Goal: Transaction & Acquisition: Subscribe to service/newsletter

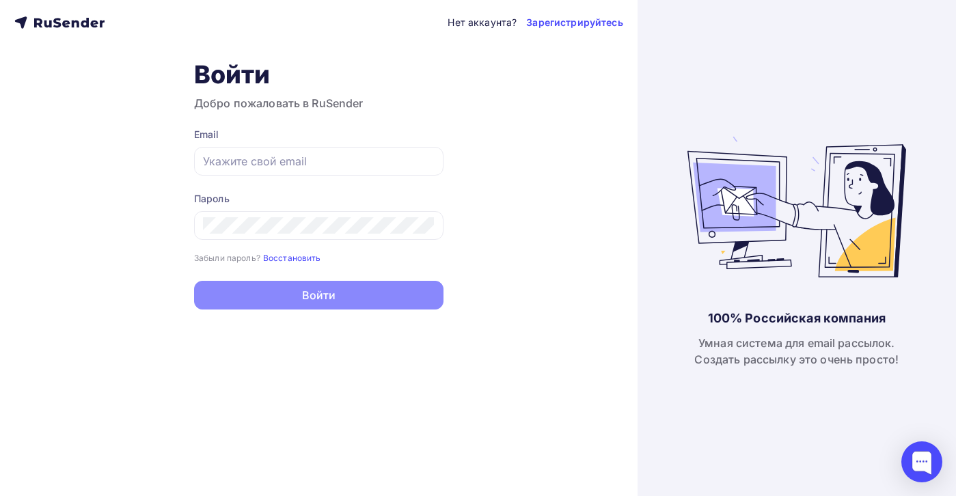
type input "[EMAIL_ADDRESS][DOMAIN_NAME]"
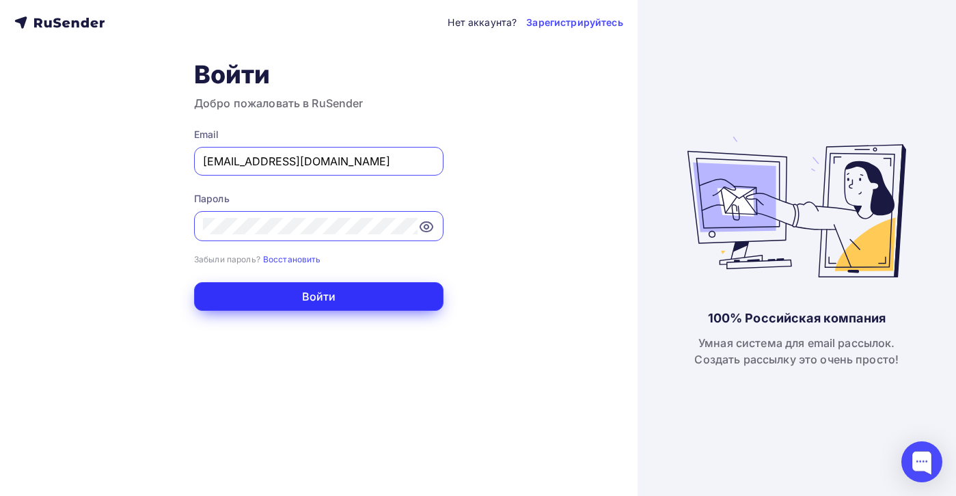
click at [321, 297] on button "Войти" at bounding box center [318, 296] width 249 height 29
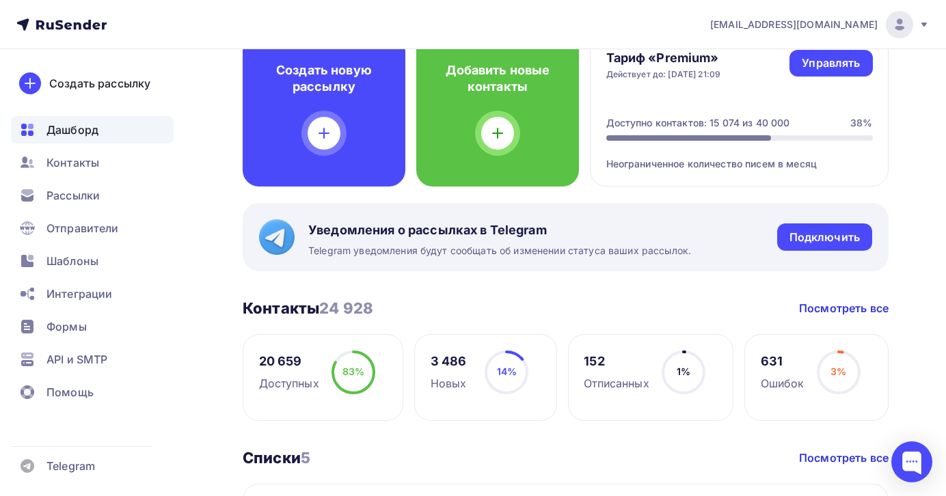
scroll to position [102, 0]
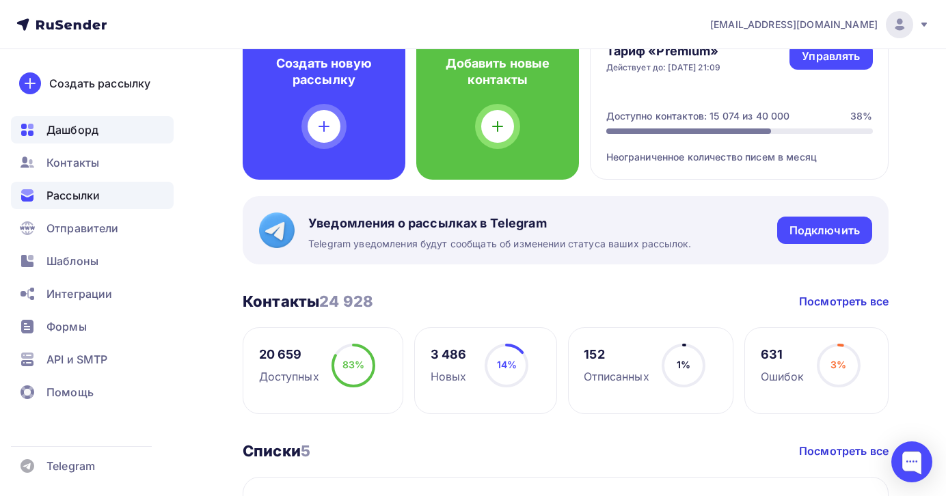
click at [87, 197] on span "Рассылки" at bounding box center [72, 195] width 53 height 16
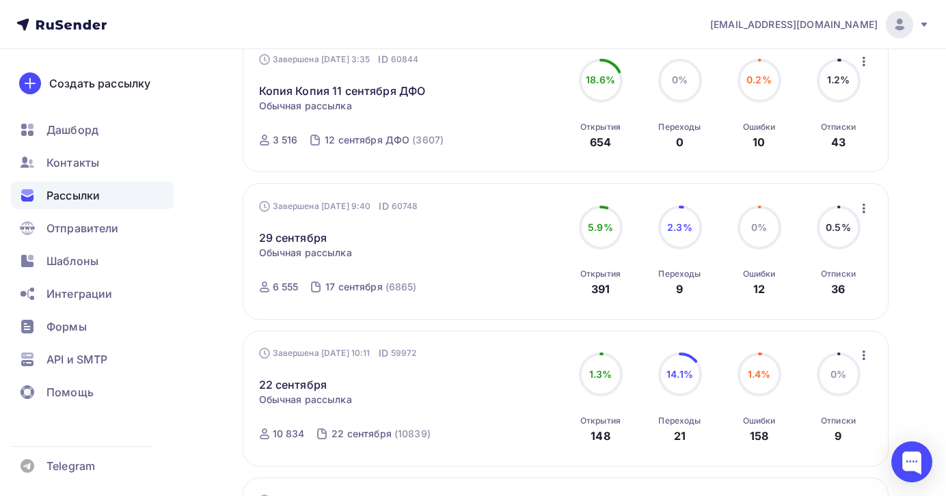
scroll to position [249, 0]
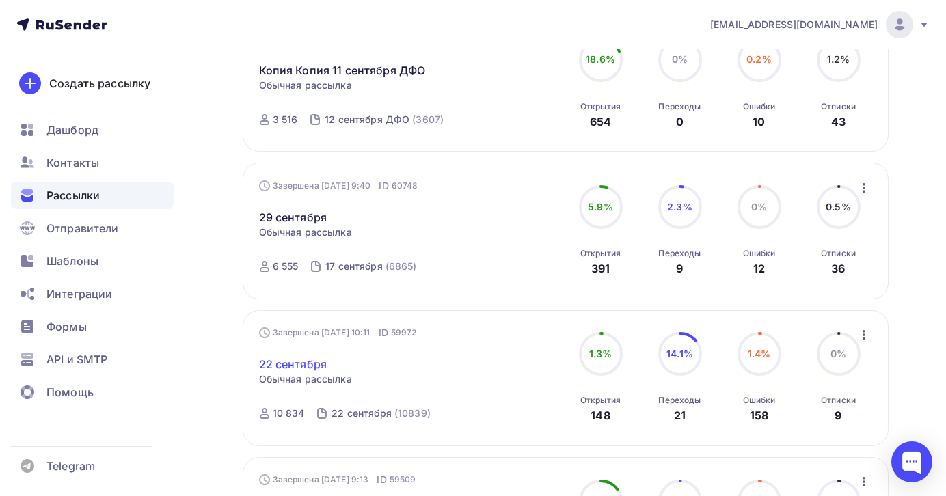
click at [308, 366] on link "22 сентября" at bounding box center [293, 364] width 68 height 16
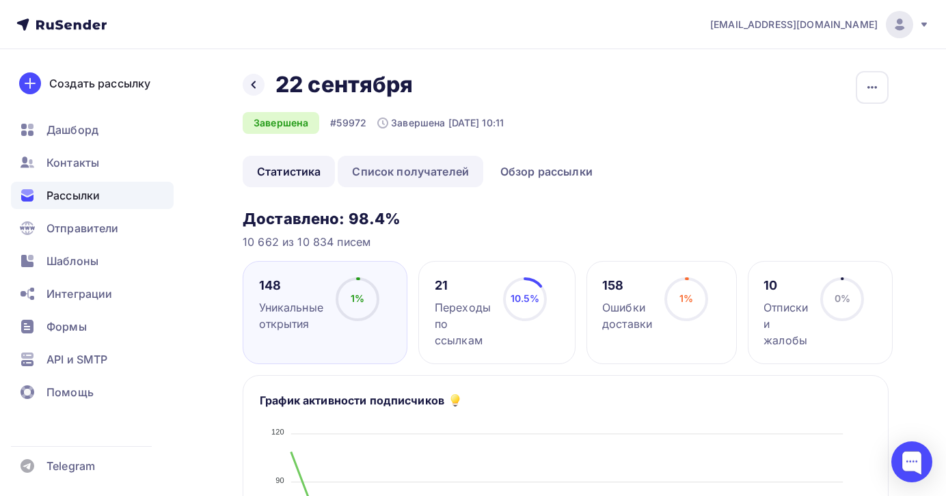
click at [452, 174] on link "Список получателей" at bounding box center [411, 171] width 146 height 31
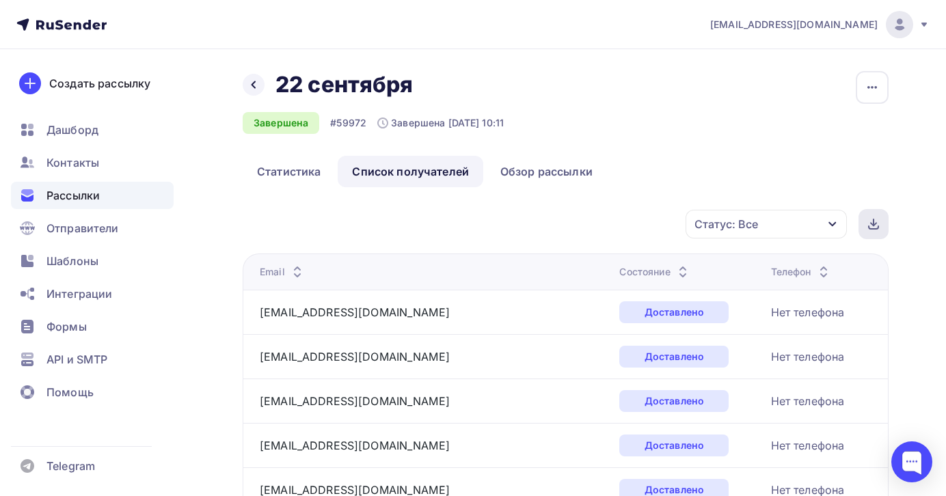
click at [874, 222] on icon at bounding box center [873, 224] width 11 height 11
click at [792, 234] on div "Статус: Все" at bounding box center [765, 224] width 161 height 29
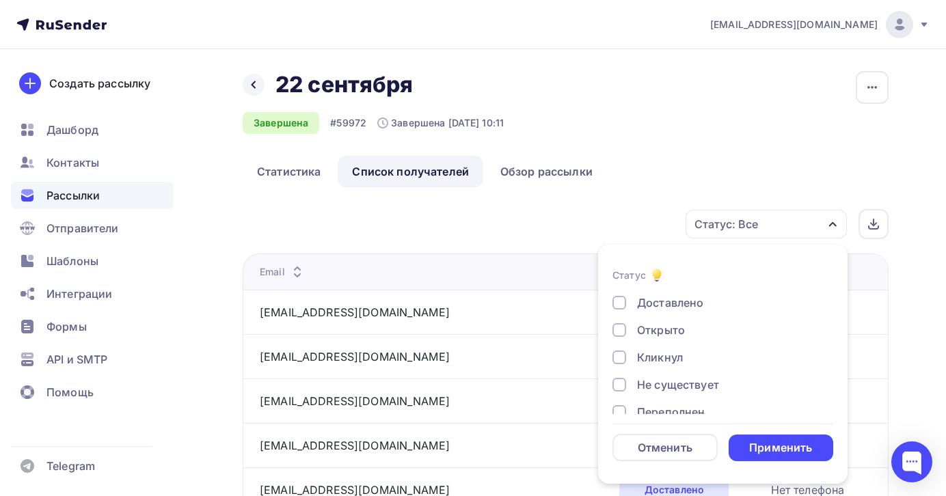
click at [757, 136] on div "Назад [DATE] сентября Завершена #59972 Завершена [DATE] 10:11 Копировать Добави…" at bounding box center [566, 113] width 646 height 85
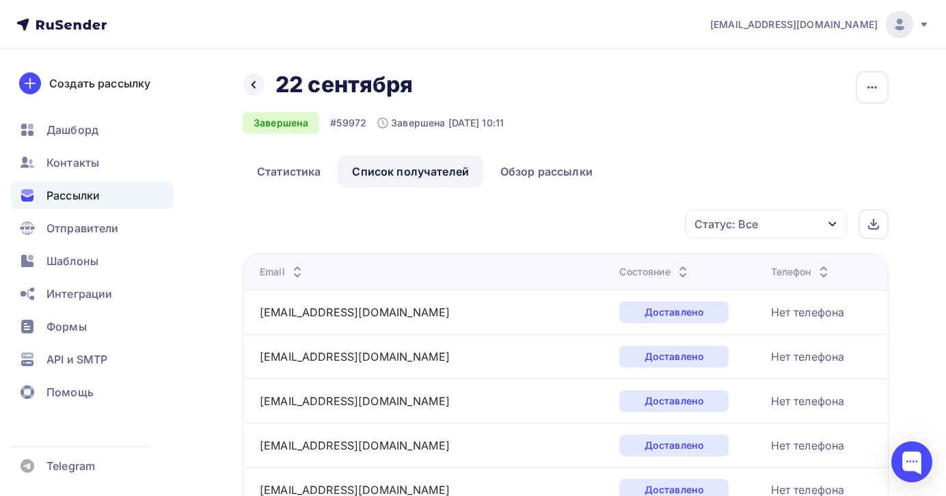
click at [711, 180] on ul "Статистика Список получателей Обзор рассылки" at bounding box center [566, 171] width 646 height 31
click at [86, 200] on span "Рассылки" at bounding box center [72, 195] width 53 height 16
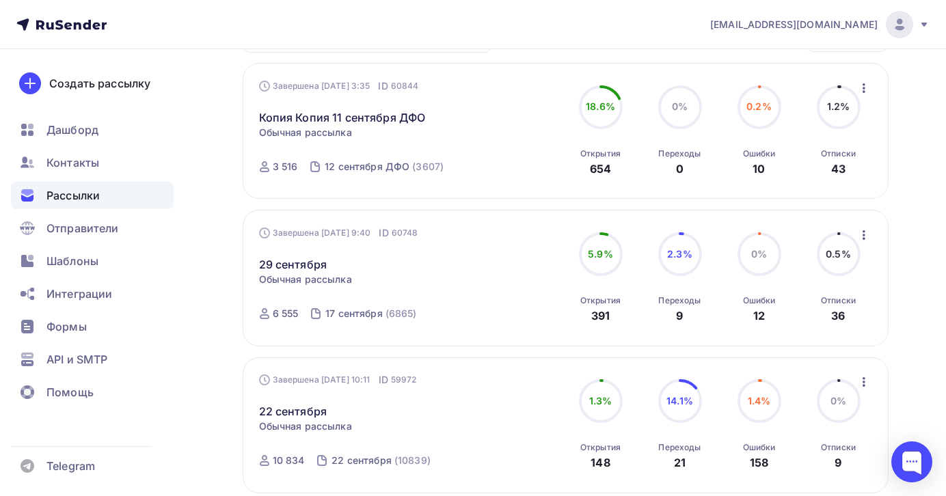
scroll to position [198, 0]
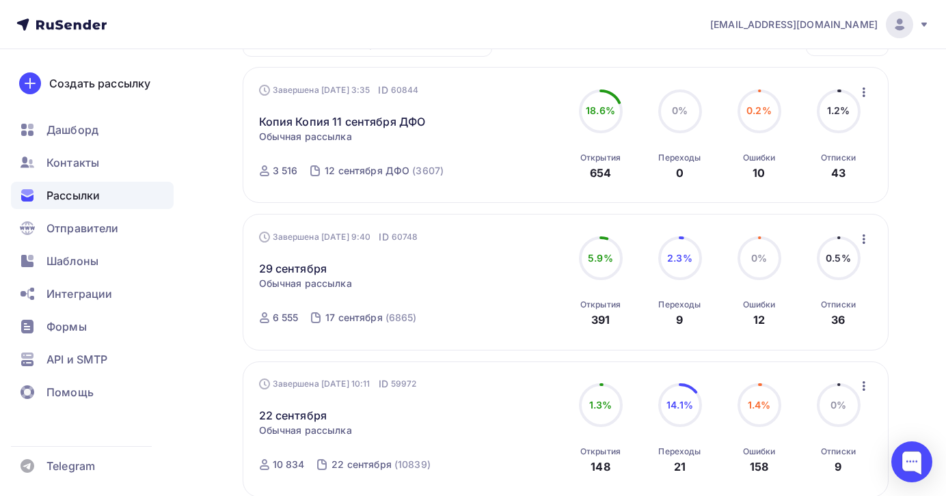
click at [864, 387] on icon "button" at bounding box center [864, 386] width 16 height 16
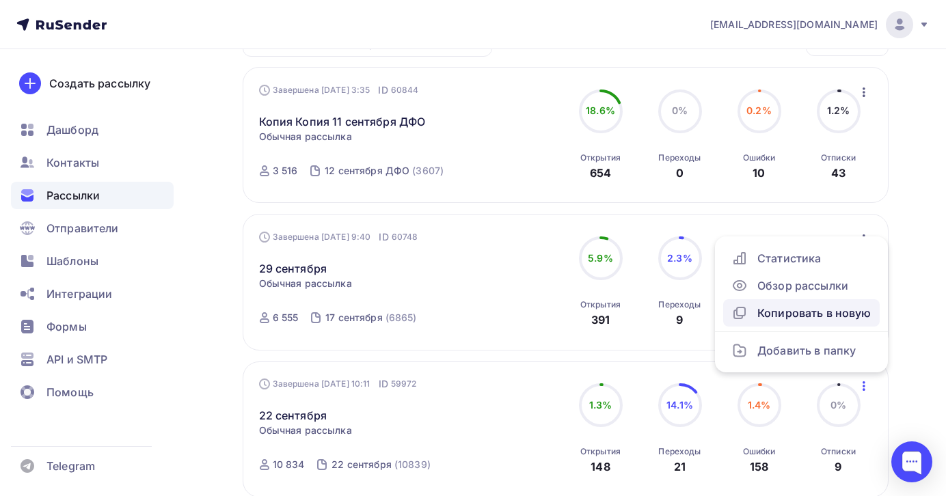
click at [793, 313] on div "Копировать в новую" at bounding box center [801, 313] width 140 height 16
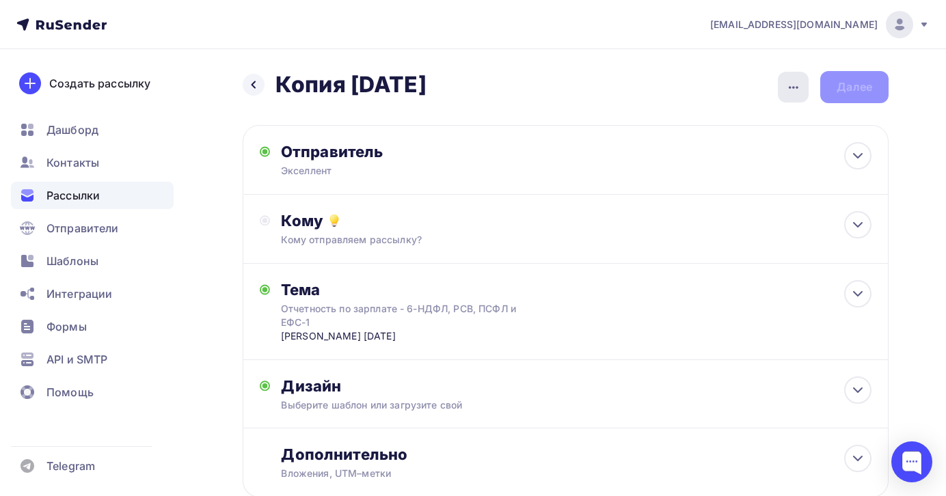
click at [797, 87] on icon "button" at bounding box center [794, 87] width 10 height 3
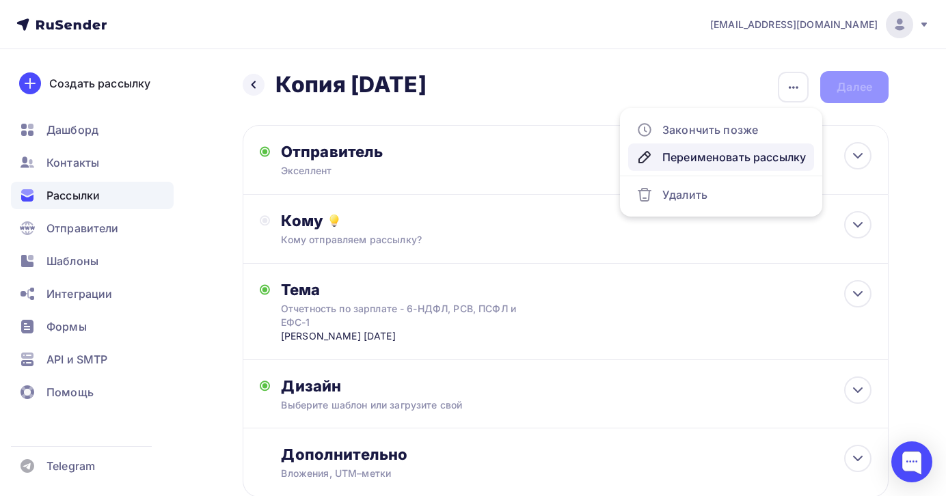
click at [687, 156] on div "Переименовать рассылку" at bounding box center [720, 157] width 169 height 16
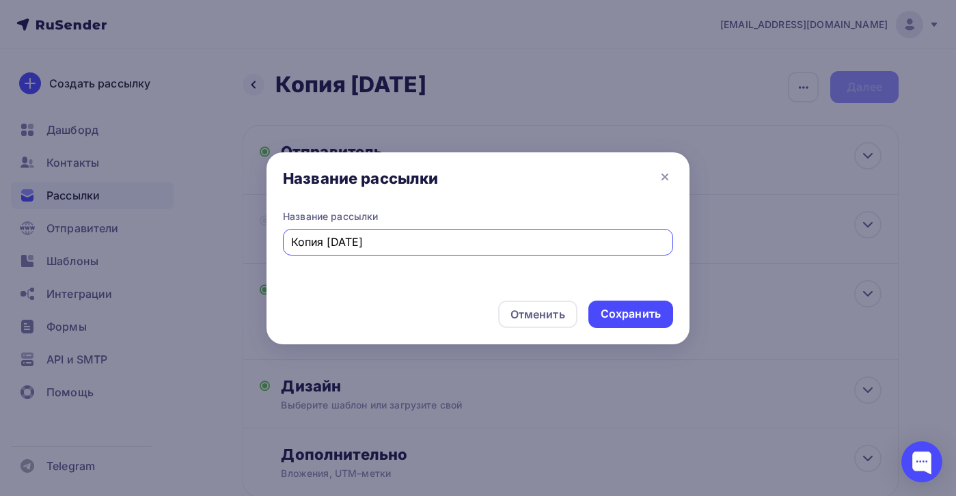
drag, startPoint x: 411, startPoint y: 246, endPoint x: 154, endPoint y: 241, distance: 257.0
click at [163, 241] on div "Название рассылки Название рассылки Копия [DATE] Отменить Сохранить" at bounding box center [478, 248] width 956 height 496
type input "[DATE]"
click at [614, 312] on div "Сохранить" at bounding box center [631, 314] width 60 height 16
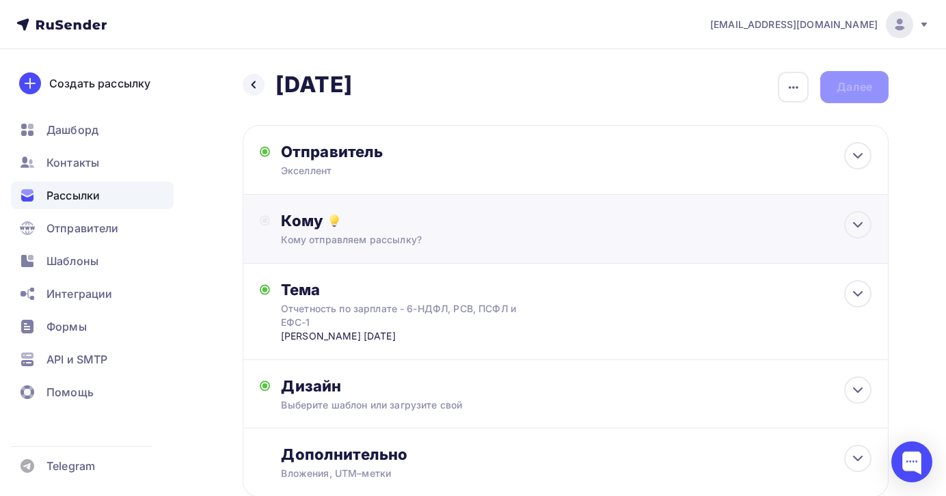
click at [463, 245] on div "Кому отправляем рассылку?" at bounding box center [546, 240] width 531 height 14
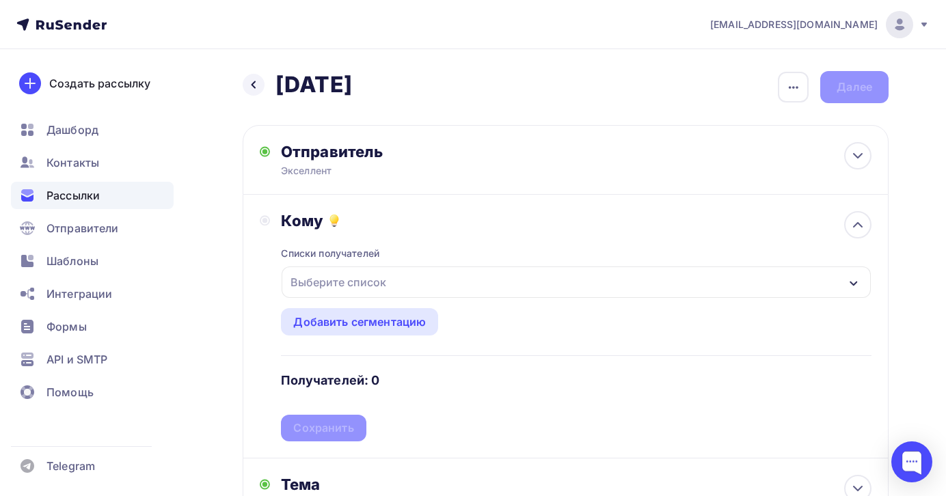
click at [441, 287] on div "Выберите список" at bounding box center [576, 282] width 589 height 31
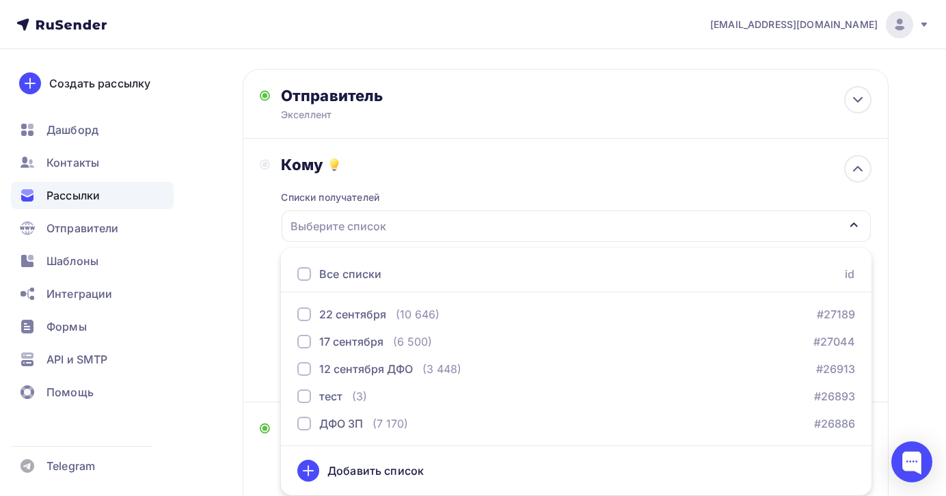
click at [323, 469] on div "Добавить список" at bounding box center [576, 470] width 558 height 33
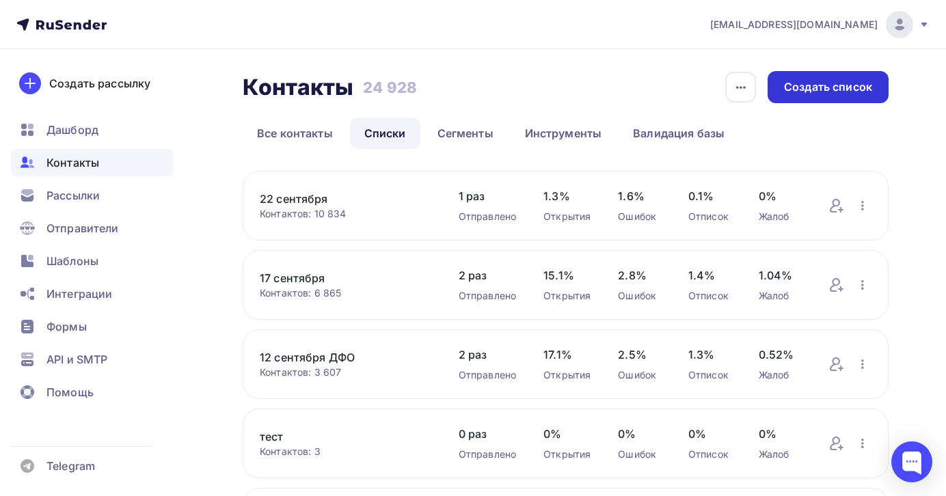
click at [800, 90] on div "Создать список" at bounding box center [828, 87] width 88 height 16
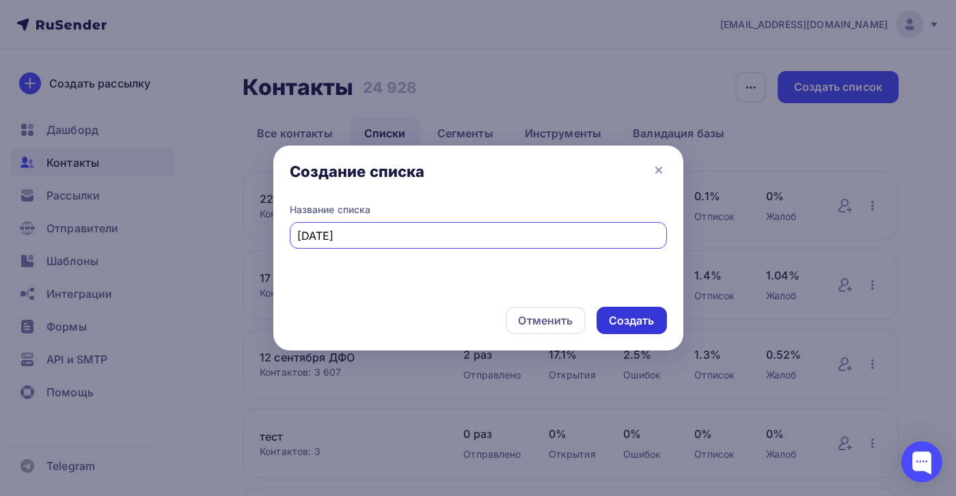
type input "[DATE]"
click at [638, 323] on div "Создать" at bounding box center [632, 321] width 46 height 16
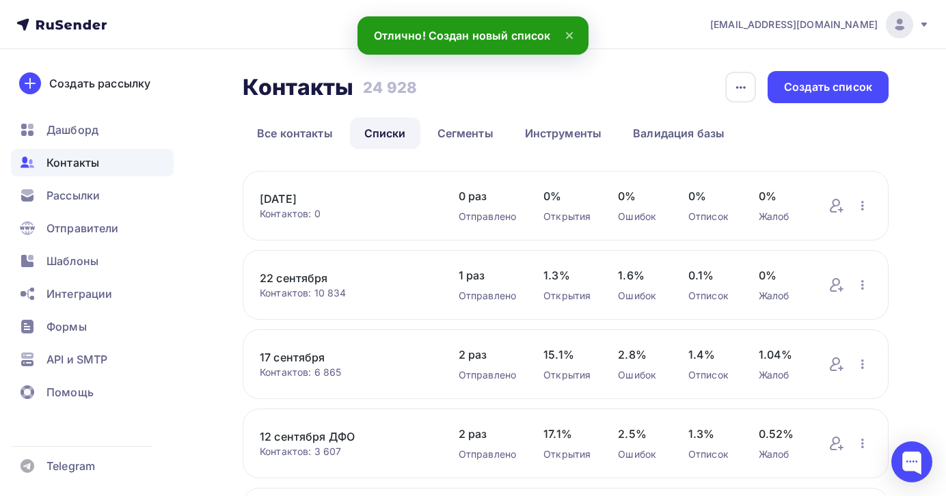
click at [388, 211] on div "Контактов: 0" at bounding box center [346, 214] width 172 height 14
click at [860, 203] on icon "button" at bounding box center [862, 205] width 16 height 16
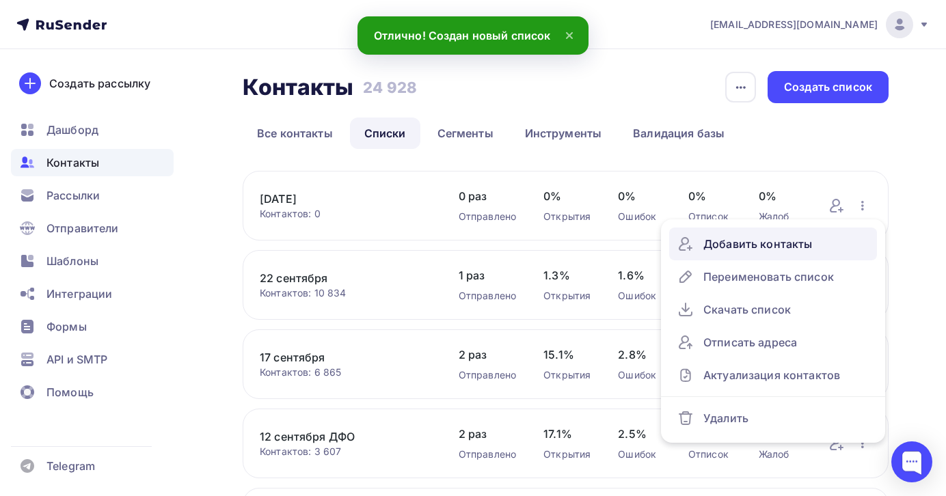
click at [786, 247] on div "Добавить контакты" at bounding box center [772, 244] width 191 height 22
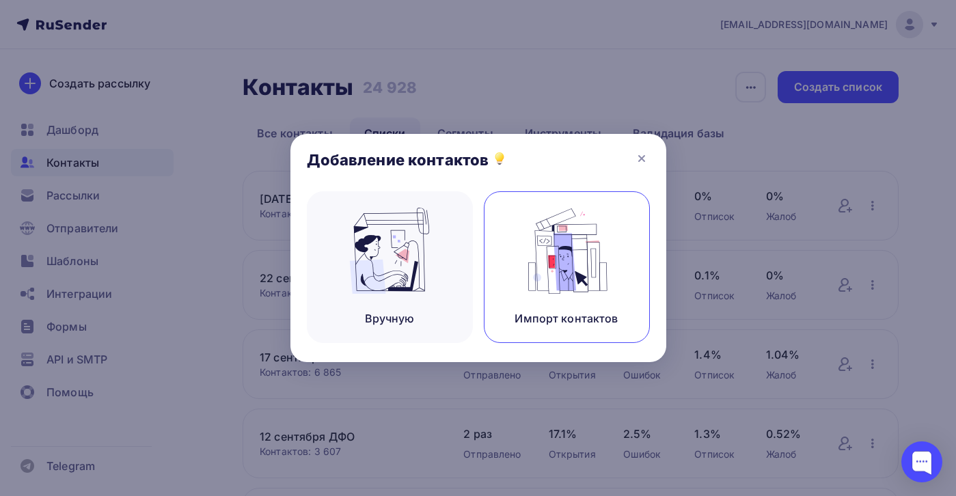
click at [554, 280] on img at bounding box center [567, 251] width 92 height 86
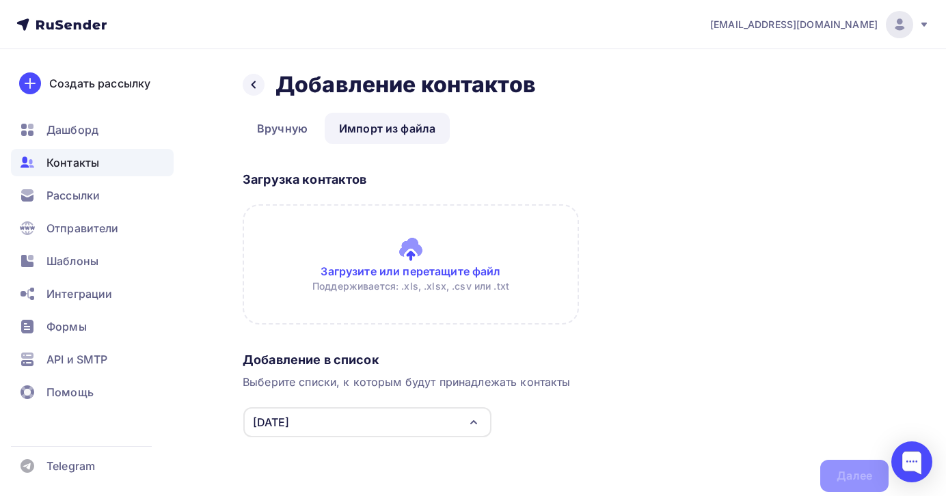
click at [412, 260] on input "file" at bounding box center [411, 264] width 336 height 120
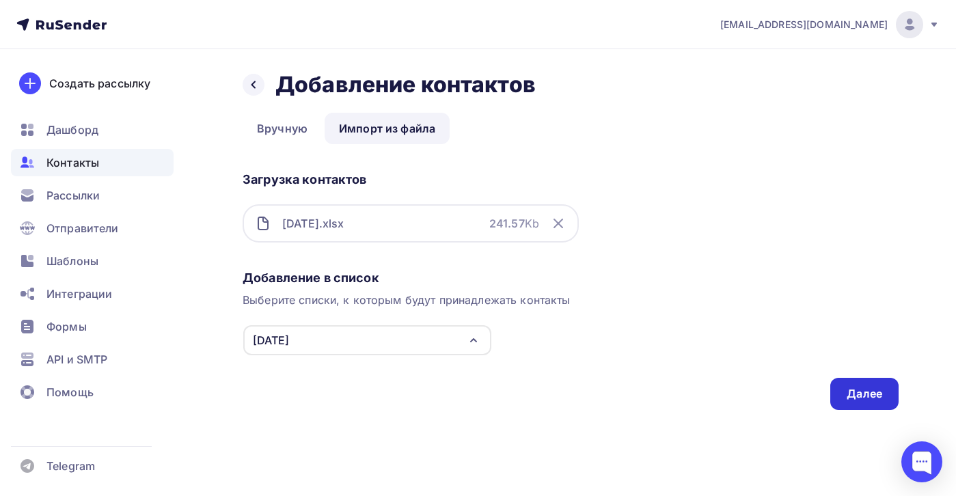
click at [854, 388] on div "Далее" at bounding box center [865, 394] width 36 height 16
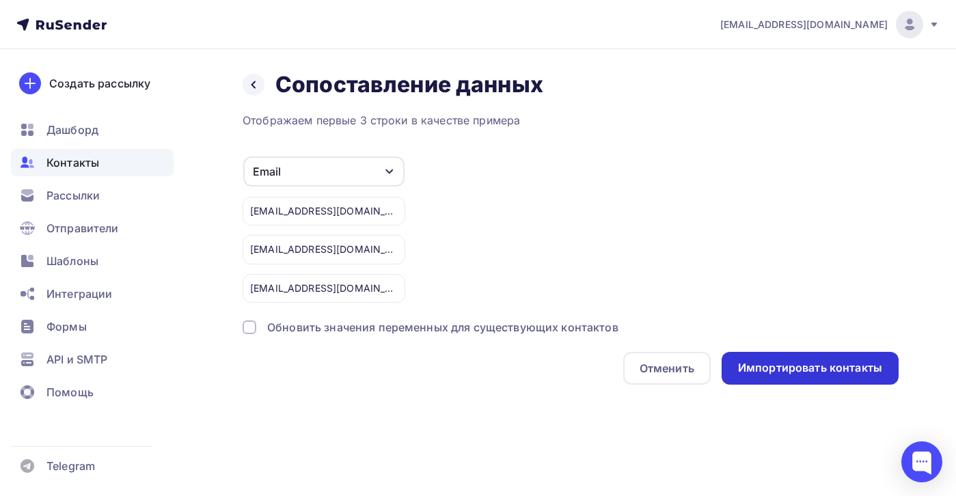
click at [785, 359] on div "Импортировать контакты" at bounding box center [810, 368] width 177 height 33
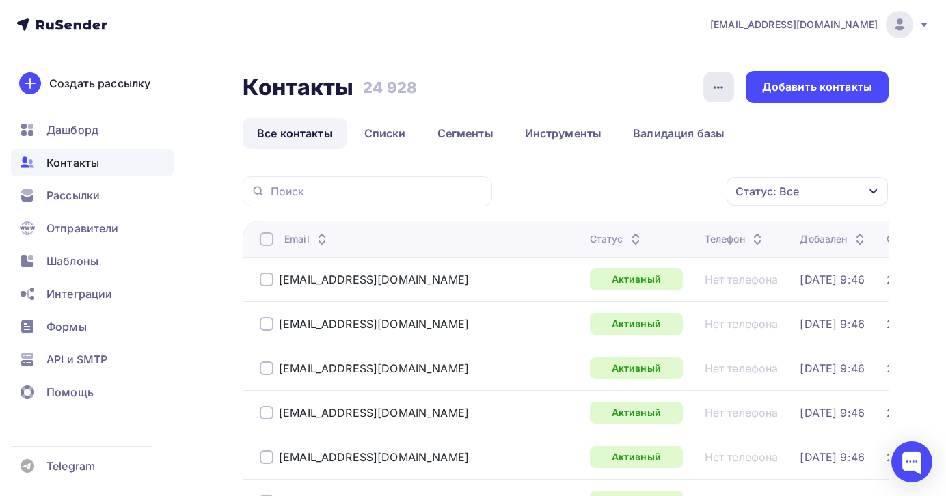
click at [723, 90] on icon "button" at bounding box center [718, 87] width 16 height 16
click at [663, 77] on div "Контакты Контакты 24 928 24 928 История импорта Добавить контакты" at bounding box center [566, 87] width 646 height 32
click at [820, 92] on div "Добавить контакты" at bounding box center [817, 87] width 110 height 16
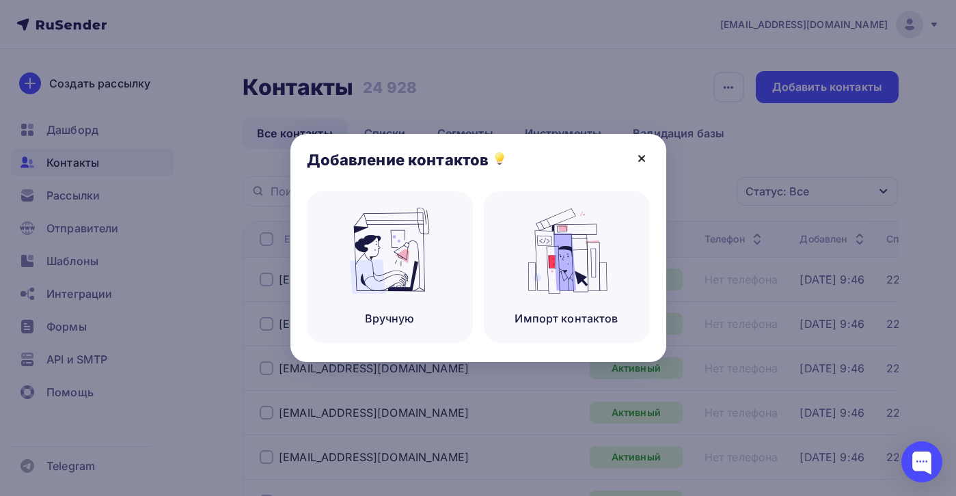
click at [646, 158] on icon at bounding box center [641, 158] width 16 height 16
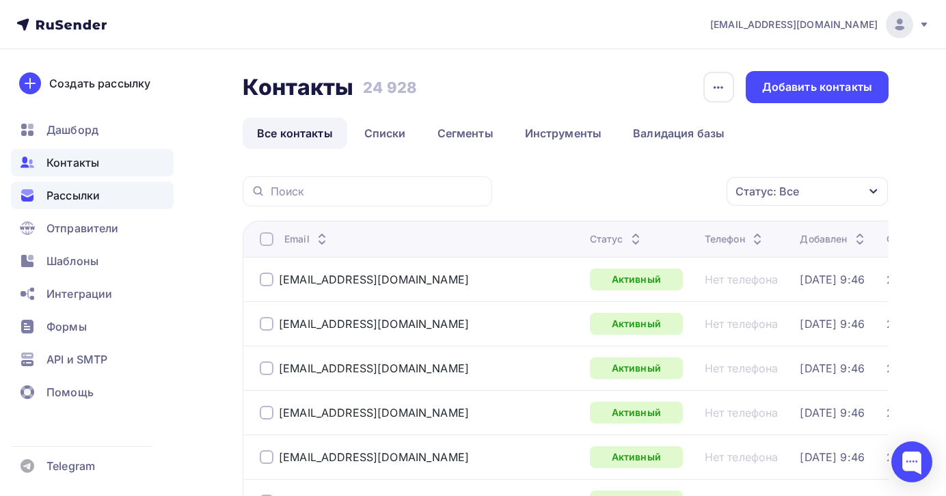
click at [87, 197] on span "Рассылки" at bounding box center [72, 195] width 53 height 16
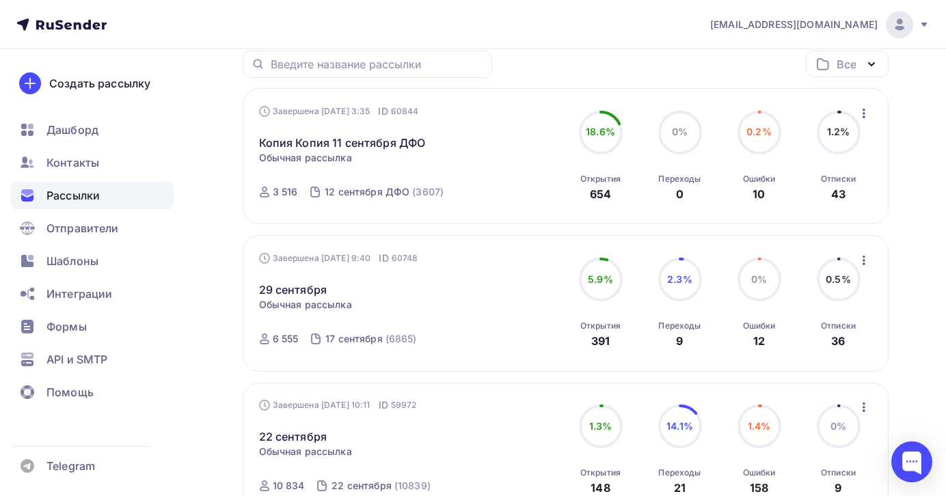
scroll to position [264, 0]
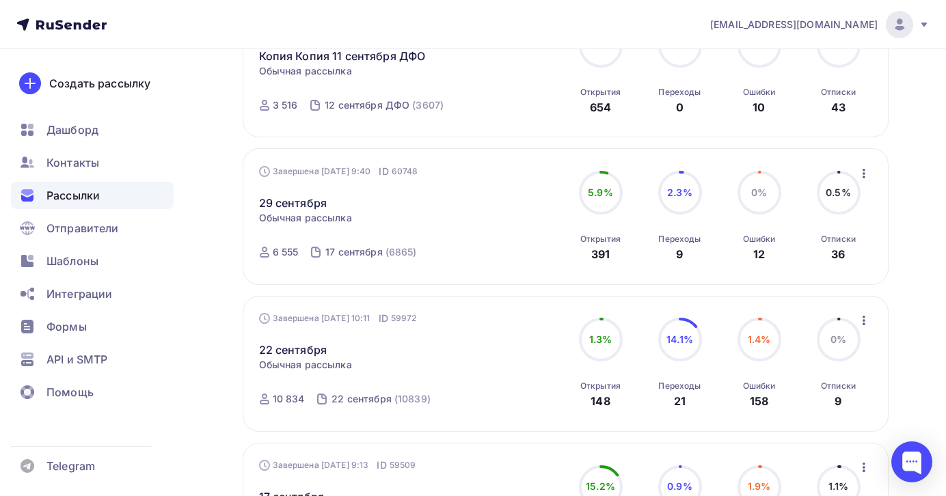
click at [864, 318] on icon "button" at bounding box center [864, 320] width 16 height 16
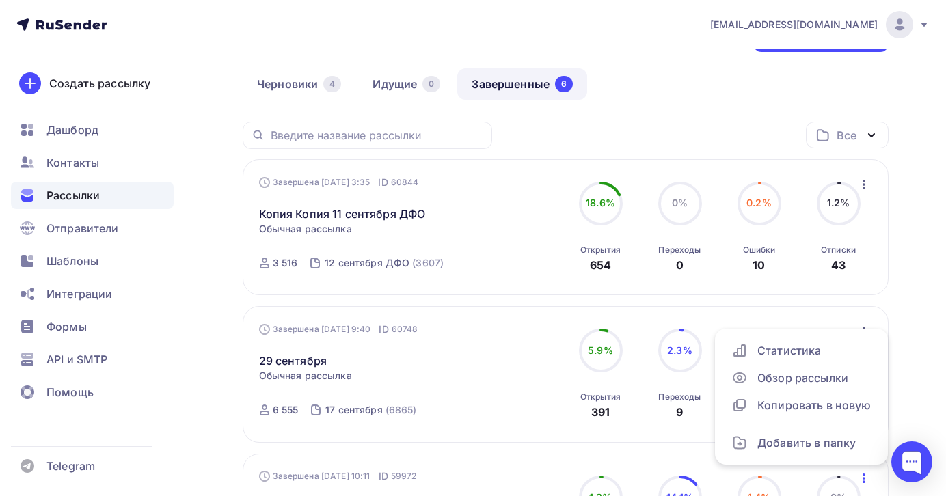
scroll to position [0, 0]
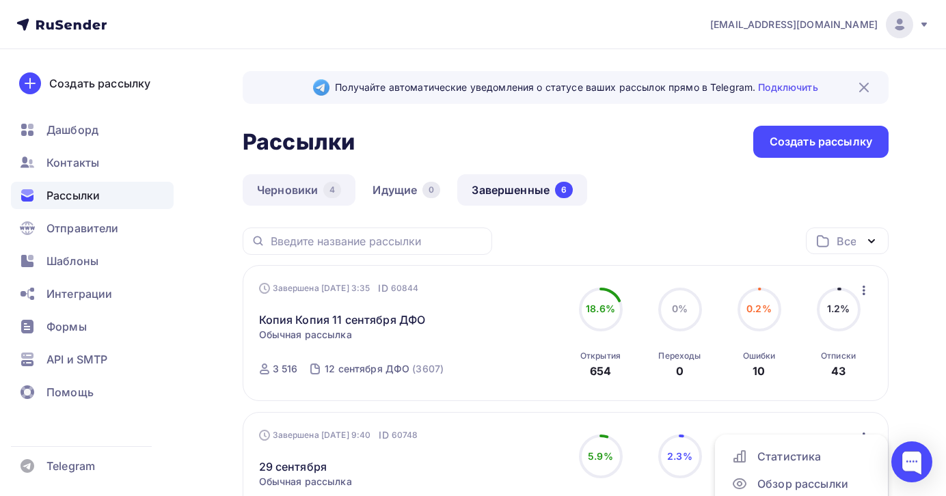
click at [314, 188] on link "Черновики 4" at bounding box center [299, 189] width 113 height 31
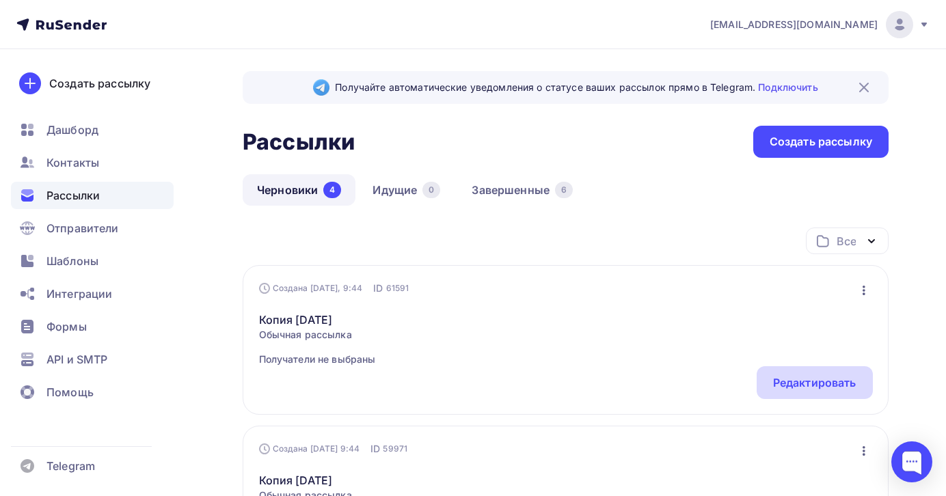
click at [815, 385] on div "Редактировать" at bounding box center [814, 382] width 83 height 16
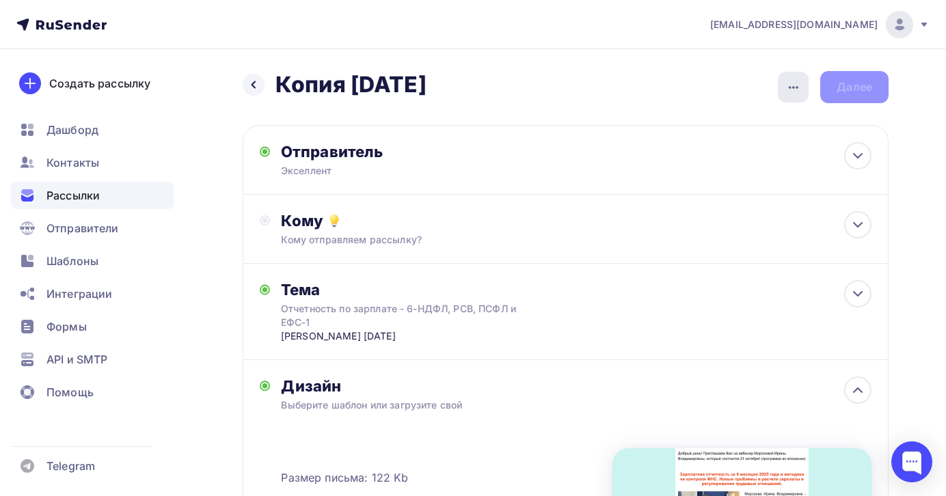
click at [795, 86] on icon "button" at bounding box center [793, 87] width 16 height 16
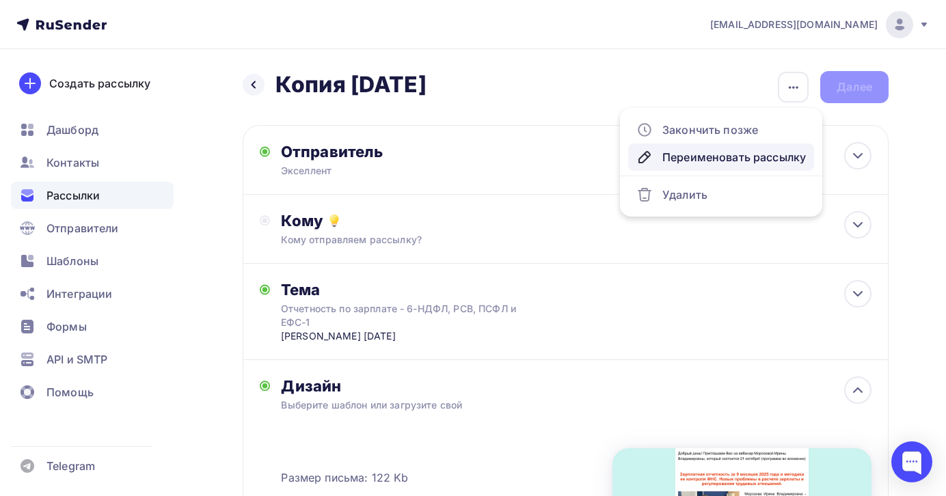
click at [724, 148] on link "Переименовать рассылку" at bounding box center [721, 157] width 186 height 27
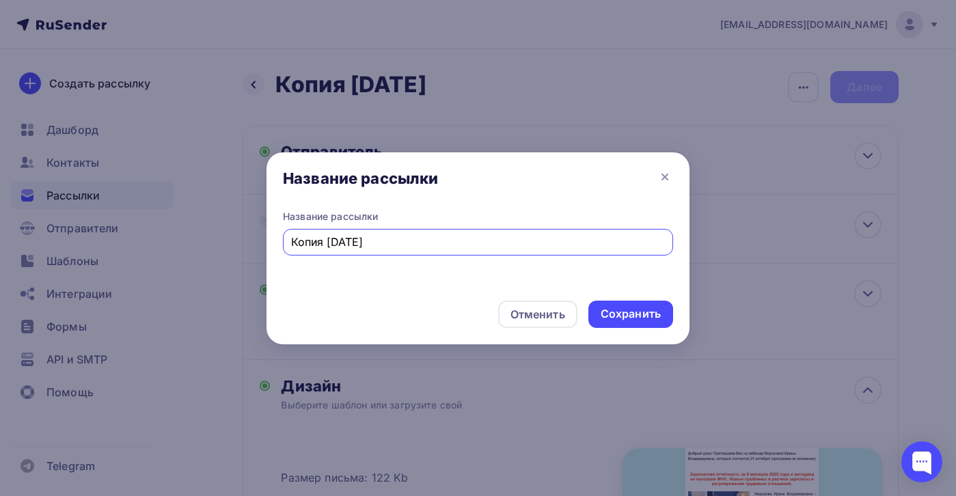
drag, startPoint x: 412, startPoint y: 243, endPoint x: 146, endPoint y: 241, distance: 266.5
click at [156, 243] on div "Название рассылки Название рассылки Копия [DATE] Отменить Сохранить" at bounding box center [478, 248] width 956 height 496
type input "[DATE]"
click at [616, 308] on div "Сохранить" at bounding box center [631, 314] width 60 height 16
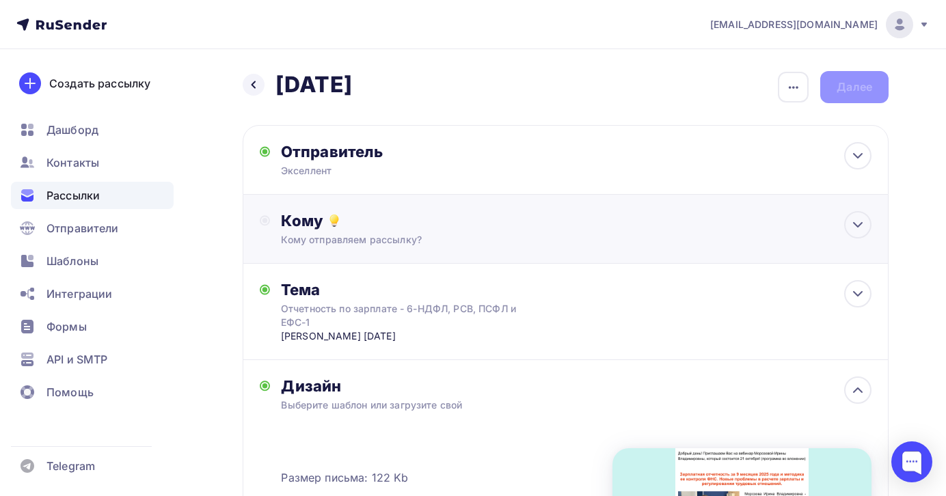
click at [485, 228] on div "Кому" at bounding box center [576, 220] width 590 height 19
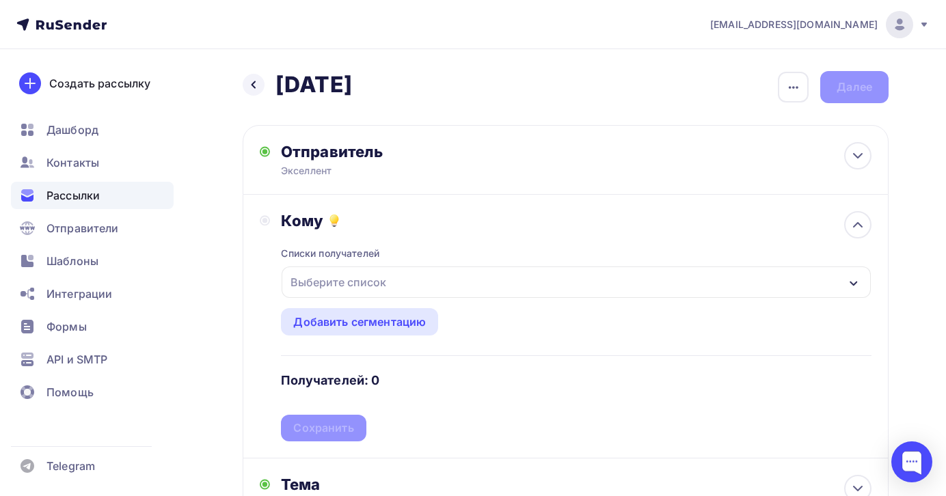
click at [393, 292] on div "Выберите список" at bounding box center [576, 282] width 589 height 31
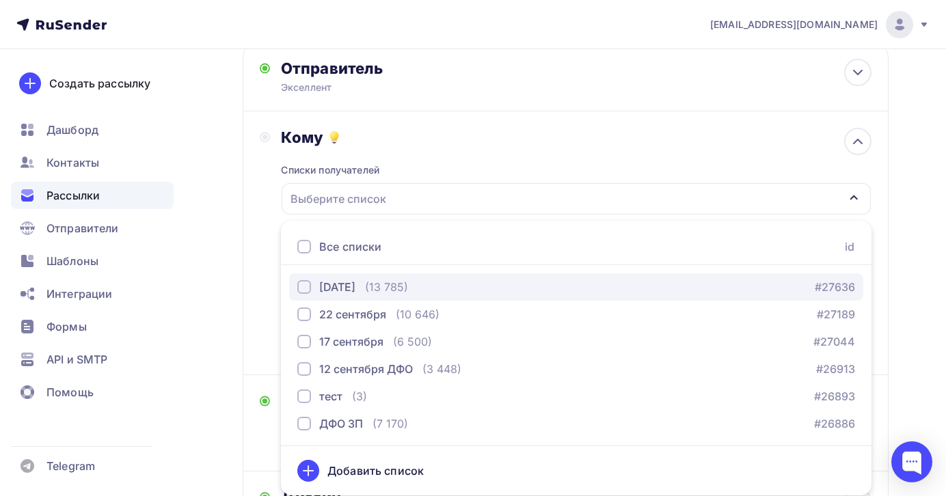
click at [381, 291] on div "[DATE] (13 785)" at bounding box center [352, 287] width 111 height 16
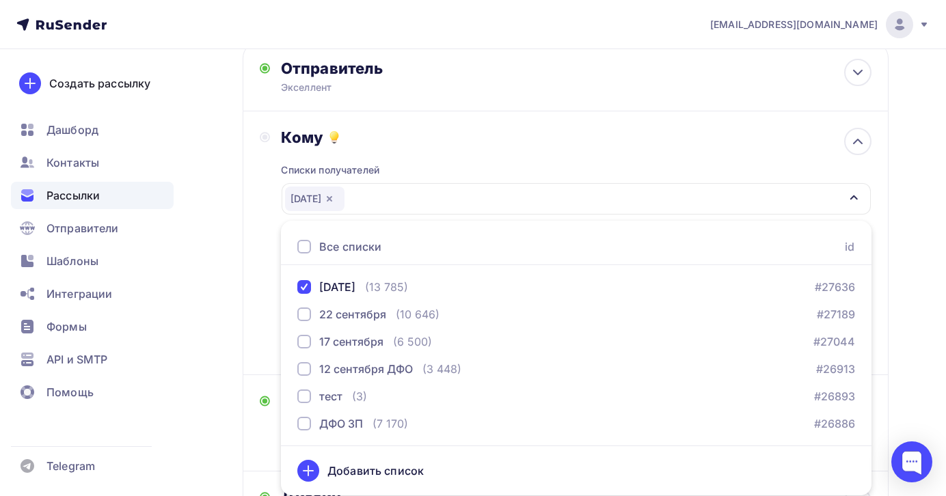
click at [592, 128] on div "Кому" at bounding box center [576, 137] width 590 height 19
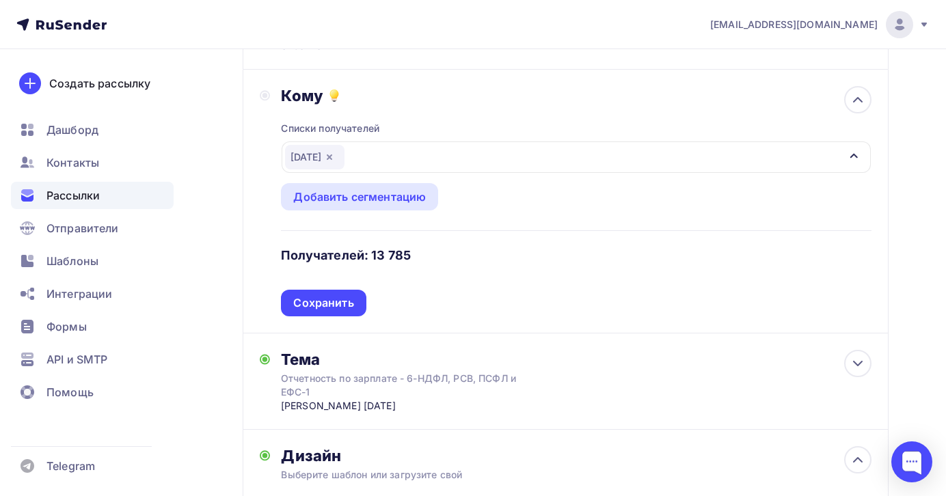
scroll to position [126, 0]
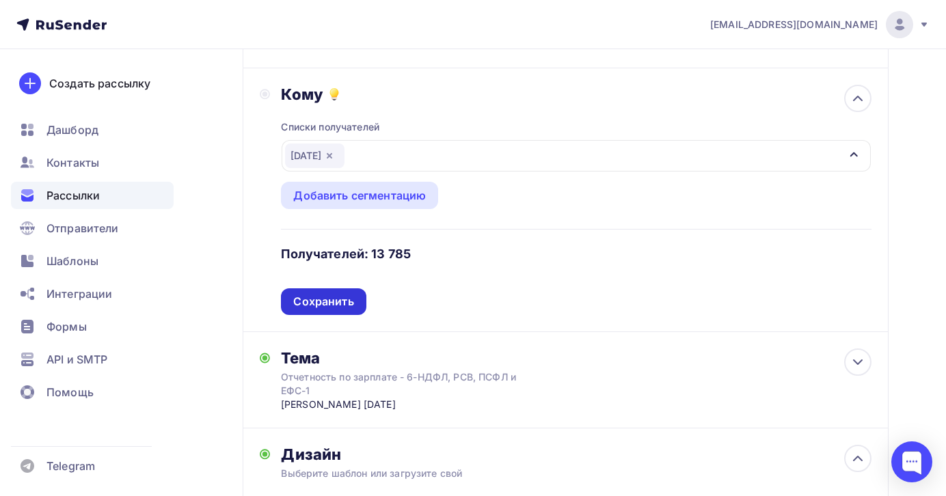
click at [351, 305] on div "Сохранить" at bounding box center [323, 302] width 60 height 16
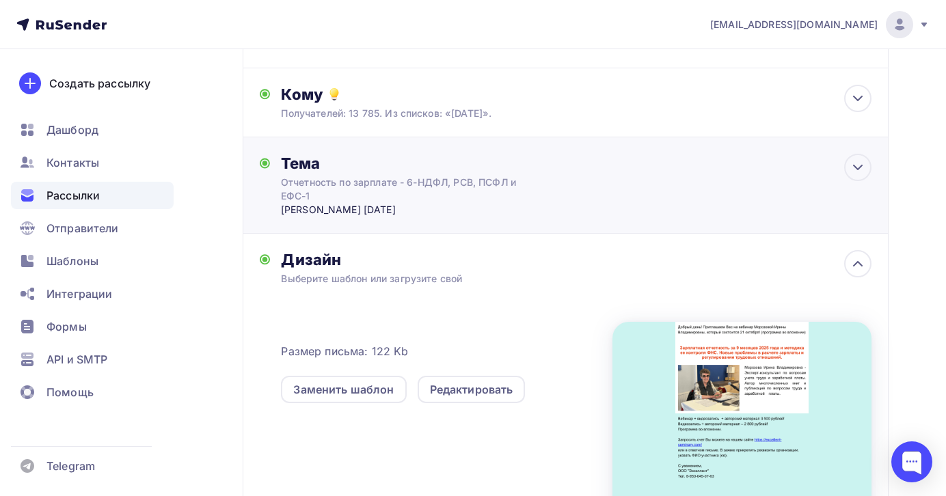
click at [576, 185] on div "Тема Отчетность по зарплате - 6-НДФЛ, РСВ, ПСФЛ и ЕФС-1 [PERSON_NAME] [DATE] Те…" at bounding box center [566, 185] width 646 height 96
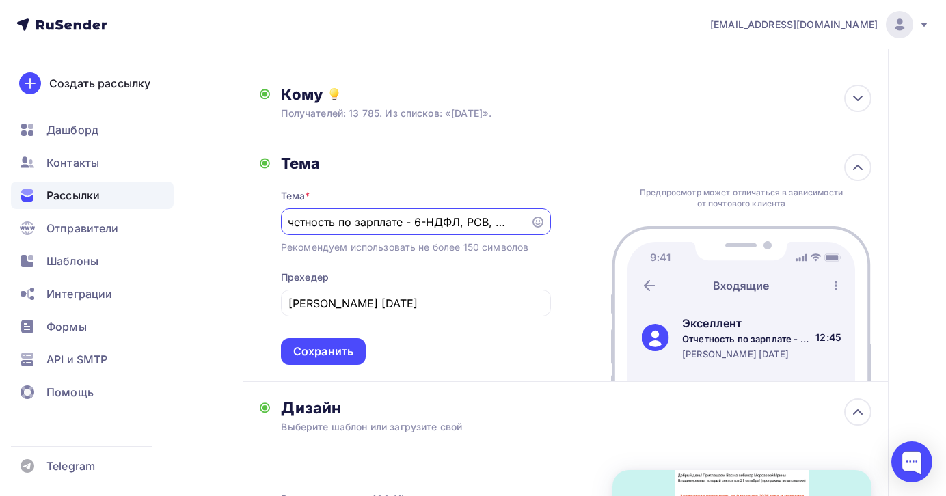
scroll to position [0, 0]
type input "О"
type input "[PERSON_NAME]"
type input "П"
type input "З"
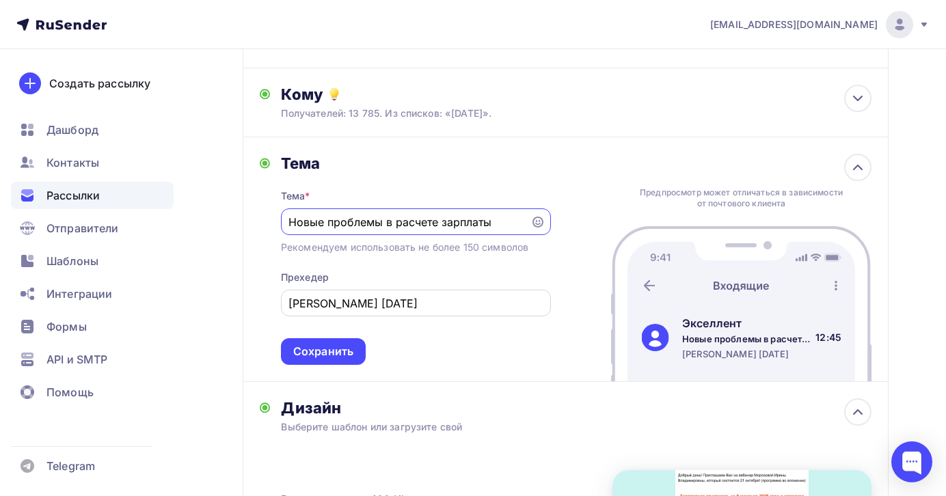
type input "Новые проблемы в расчете зарплаты"
drag, startPoint x: 496, startPoint y: 303, endPoint x: 180, endPoint y: 288, distance: 316.1
click at [185, 290] on div "Назад [DATE] [DATE] Закончить позже Переименовать рассылку Удалить Далее Отправ…" at bounding box center [473, 382] width 946 height 918
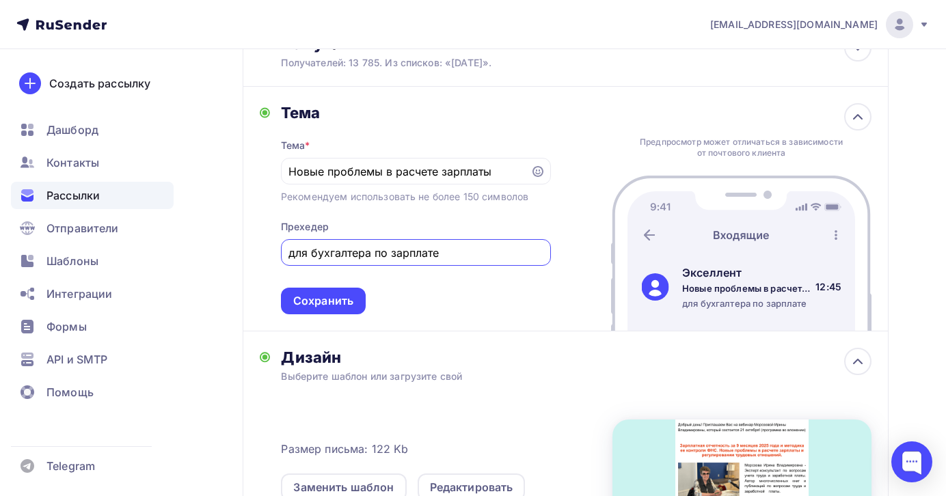
scroll to position [184, 0]
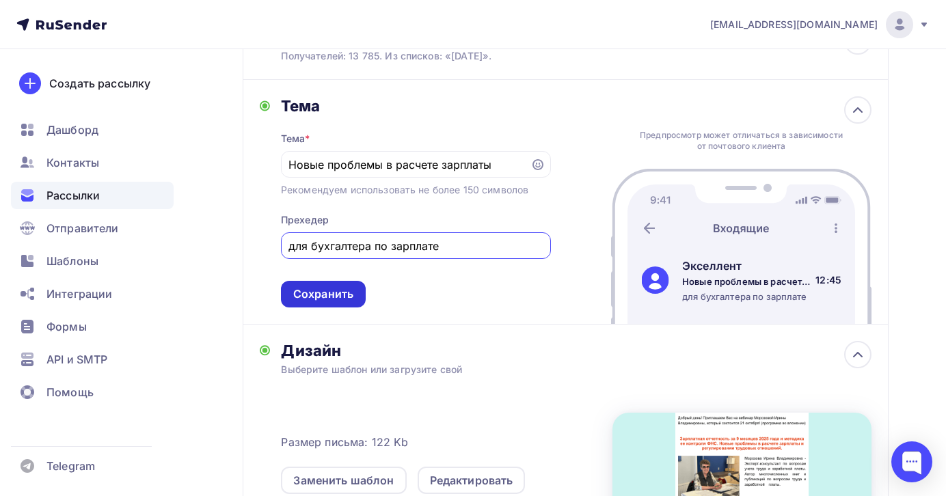
type input "для бухгалтера по зарплате"
click at [353, 305] on div "Сохранить" at bounding box center [323, 294] width 85 height 27
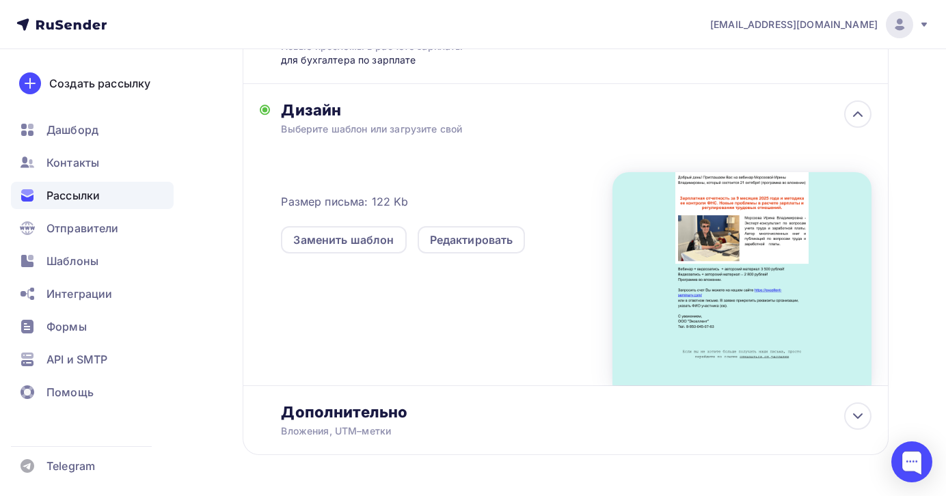
scroll to position [312, 0]
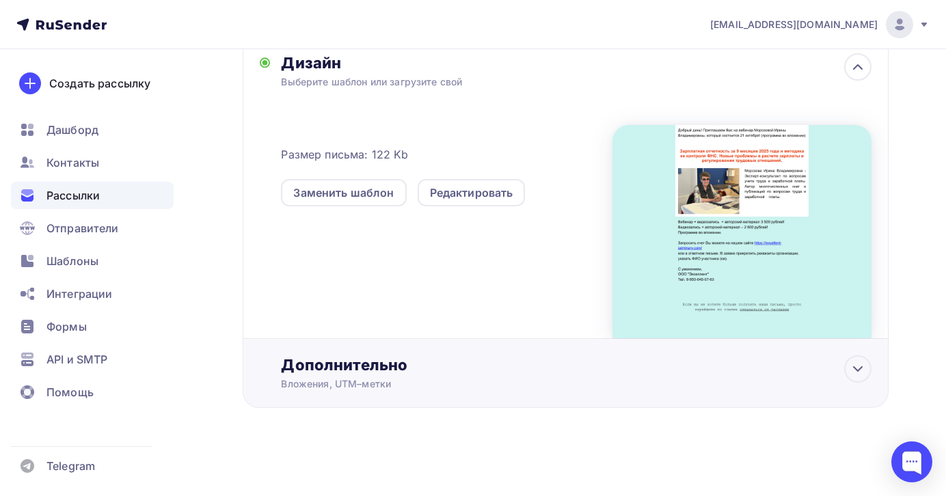
click at [478, 369] on div "Дополнительно" at bounding box center [576, 364] width 590 height 19
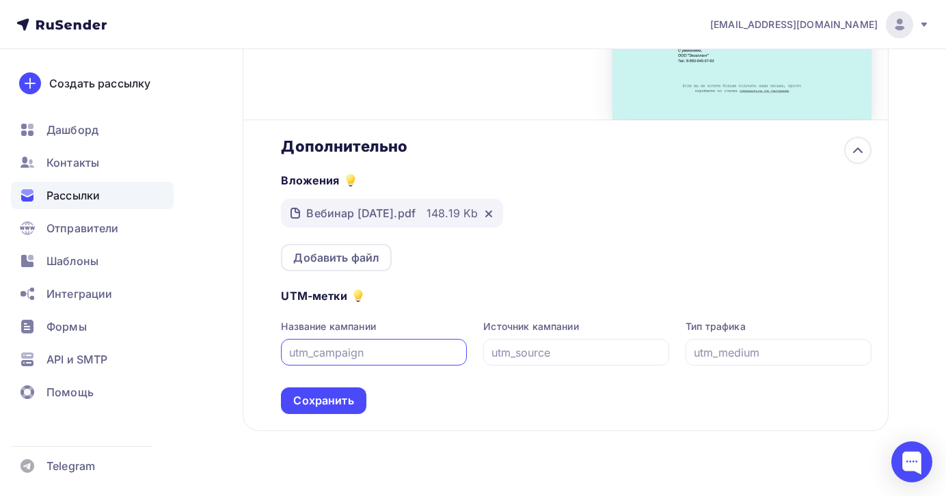
scroll to position [553, 0]
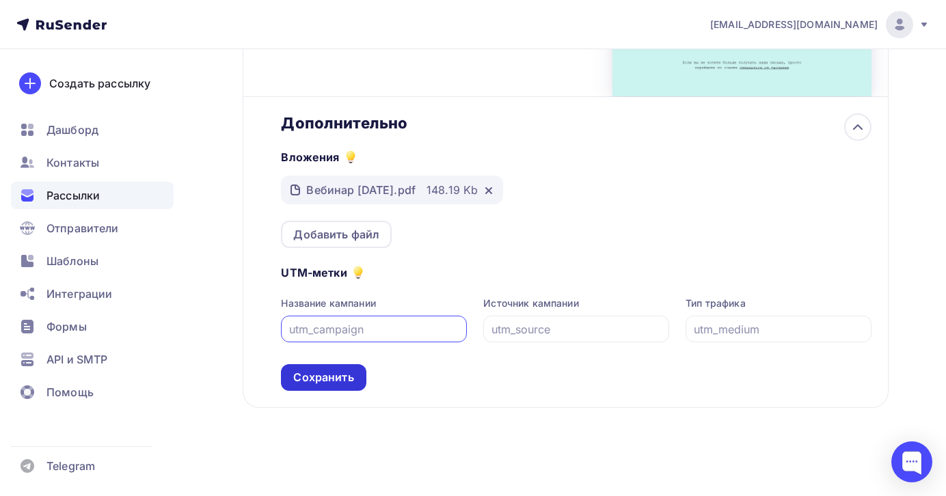
click at [347, 378] on div "Сохранить" at bounding box center [323, 378] width 60 height 16
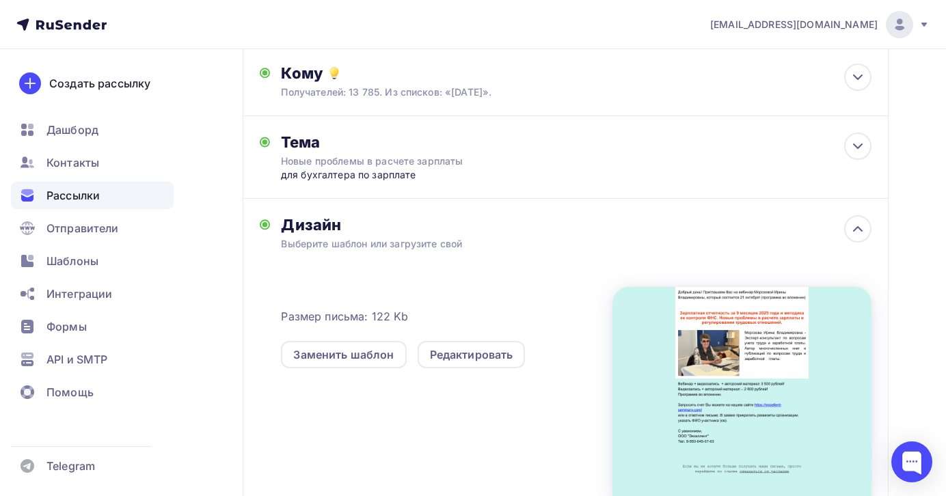
scroll to position [0, 0]
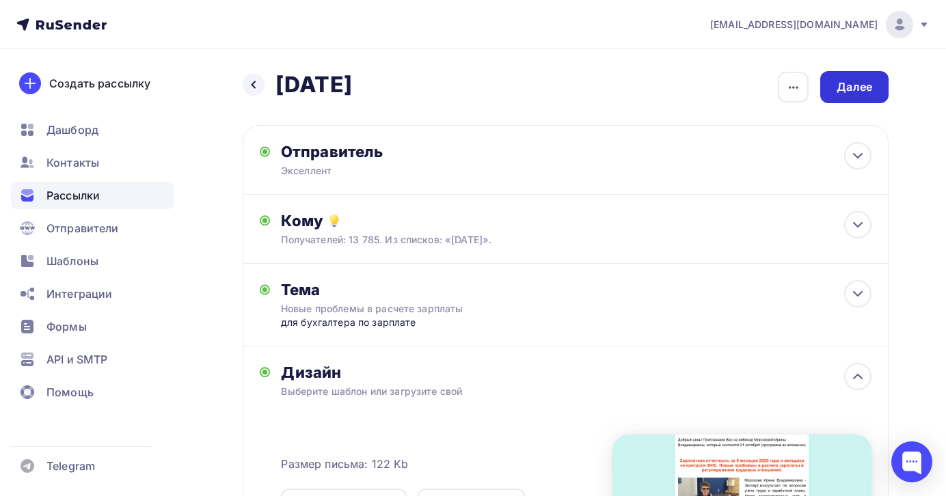
click at [851, 86] on div "Далее" at bounding box center [854, 87] width 36 height 16
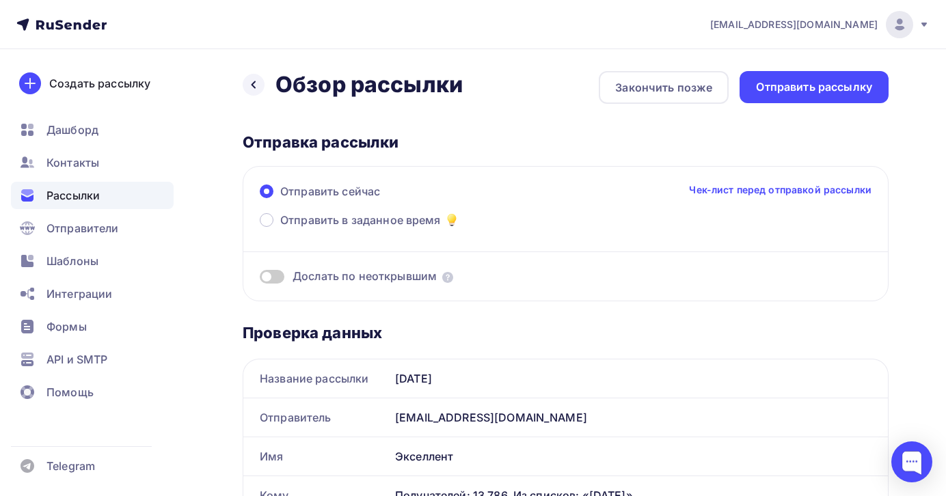
scroll to position [5, 0]
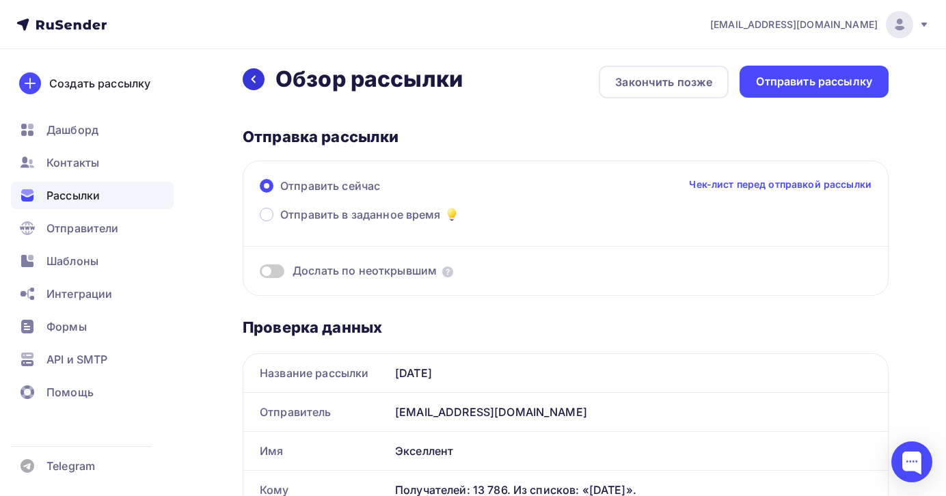
click at [258, 77] on icon at bounding box center [253, 79] width 11 height 11
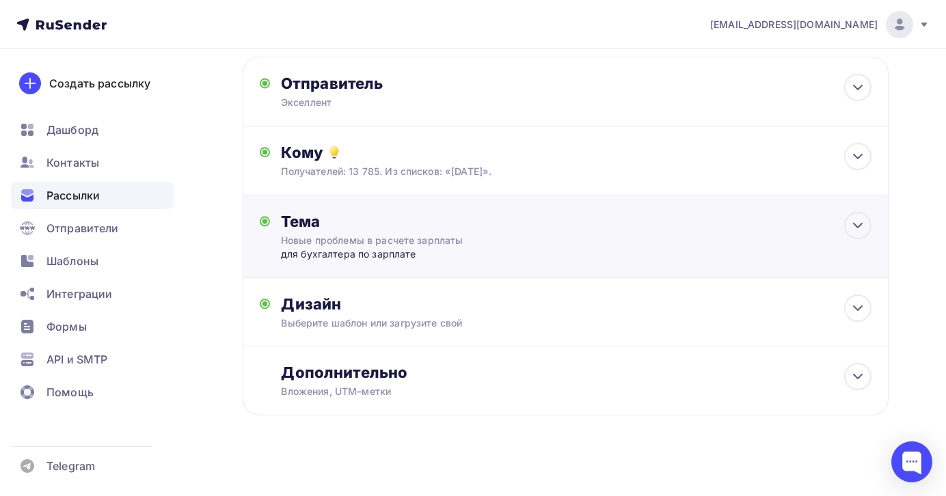
scroll to position [78, 0]
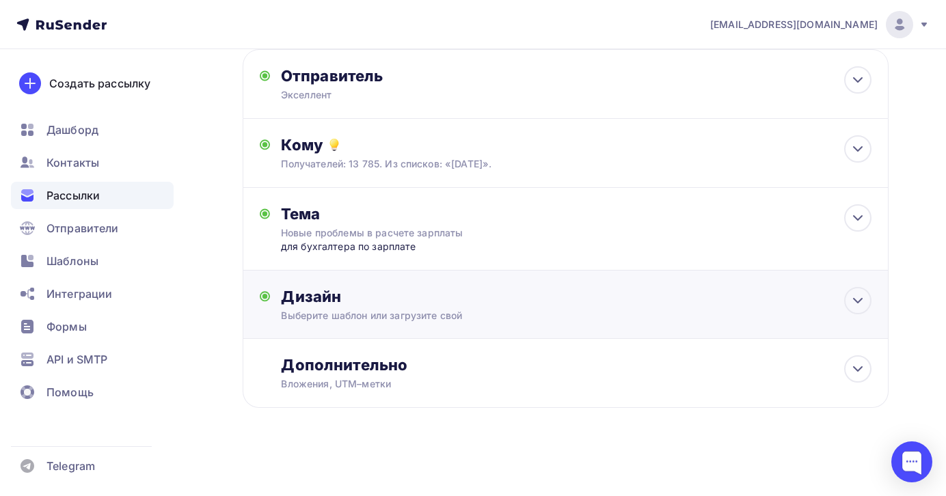
click at [491, 306] on div "Дизайн Выберите шаблон или загрузите свой Размер письма: 122 Kb Заменить шаблон…" at bounding box center [576, 305] width 590 height 36
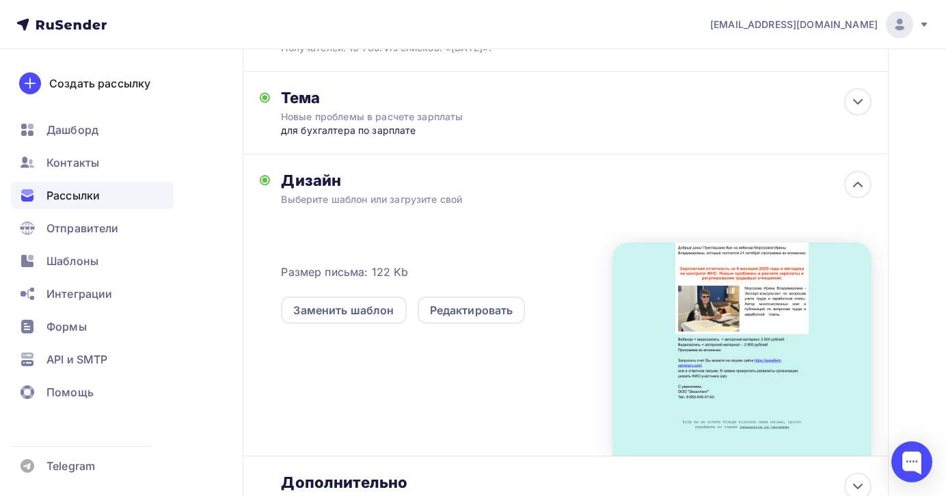
scroll to position [191, 0]
click at [510, 194] on div "Дизайн Выберите шаблон или загрузите свой Размер письма: 122 Kb Заменить шаблон…" at bounding box center [576, 314] width 590 height 285
click at [861, 185] on icon at bounding box center [857, 186] width 16 height 16
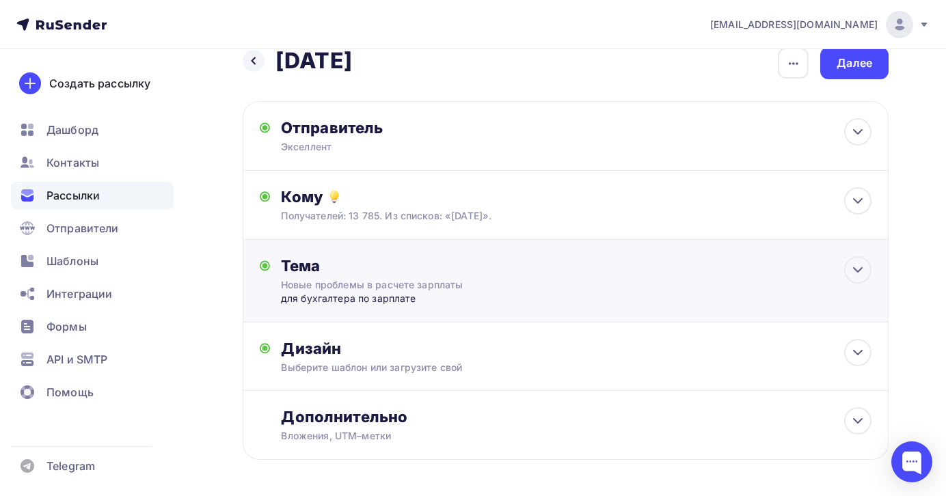
scroll to position [0, 0]
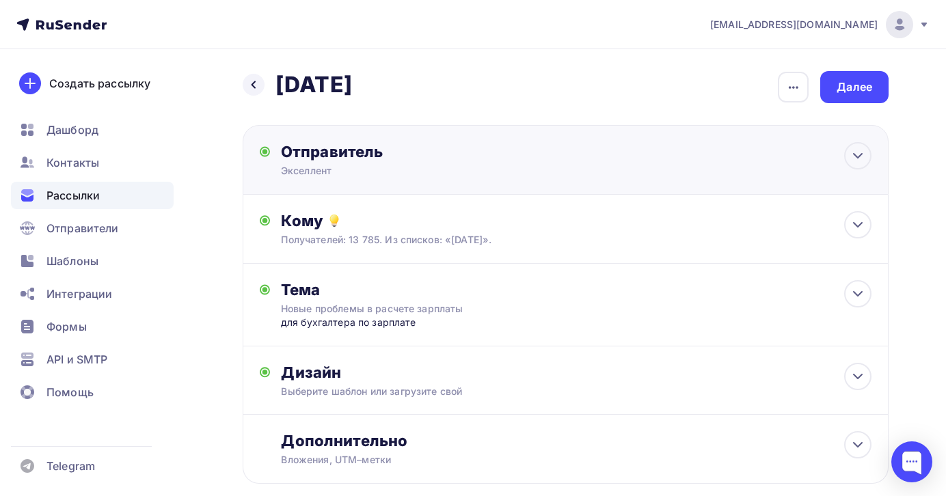
click at [519, 176] on div "Экселлент" at bounding box center [414, 171] width 267 height 14
type input "Экселлент"
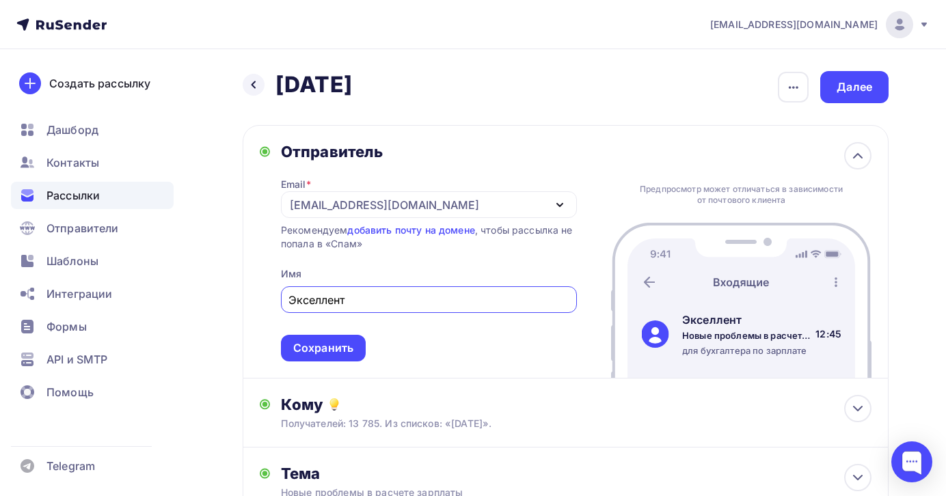
click at [496, 202] on div "[EMAIL_ADDRESS][DOMAIN_NAME]" at bounding box center [429, 204] width 296 height 27
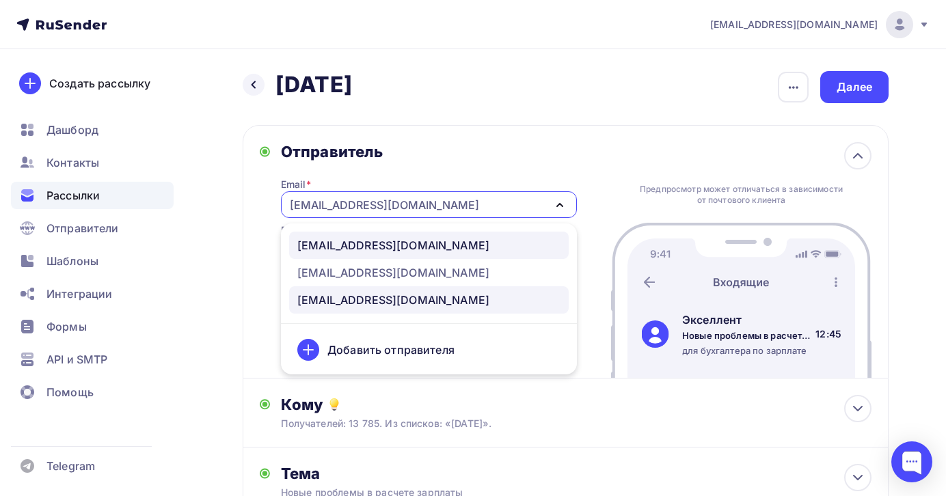
click at [422, 247] on div "[EMAIL_ADDRESS][DOMAIN_NAME]" at bounding box center [393, 245] width 192 height 16
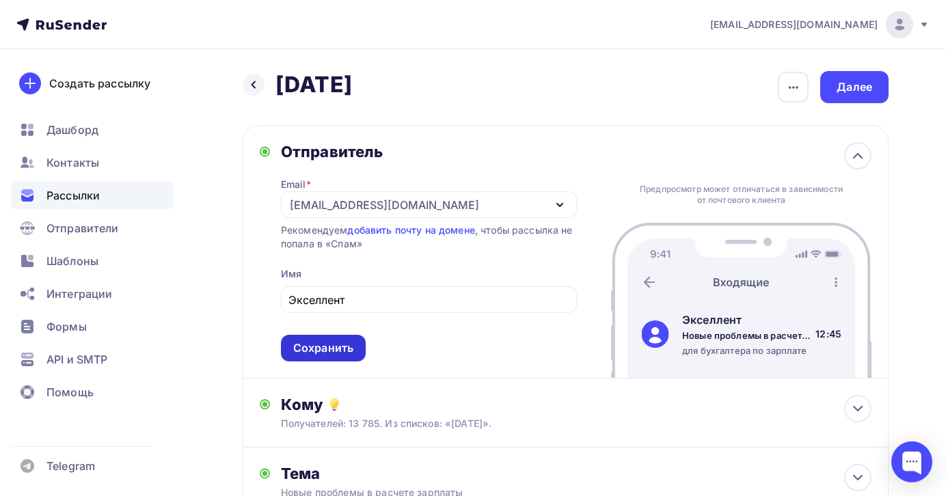
click at [342, 347] on div "Сохранить" at bounding box center [323, 348] width 60 height 16
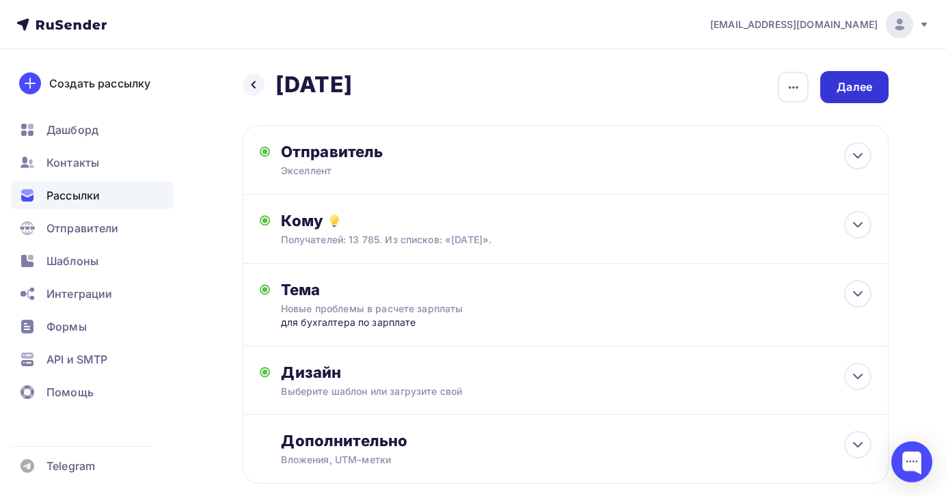
click at [867, 92] on div "Далее" at bounding box center [854, 87] width 36 height 16
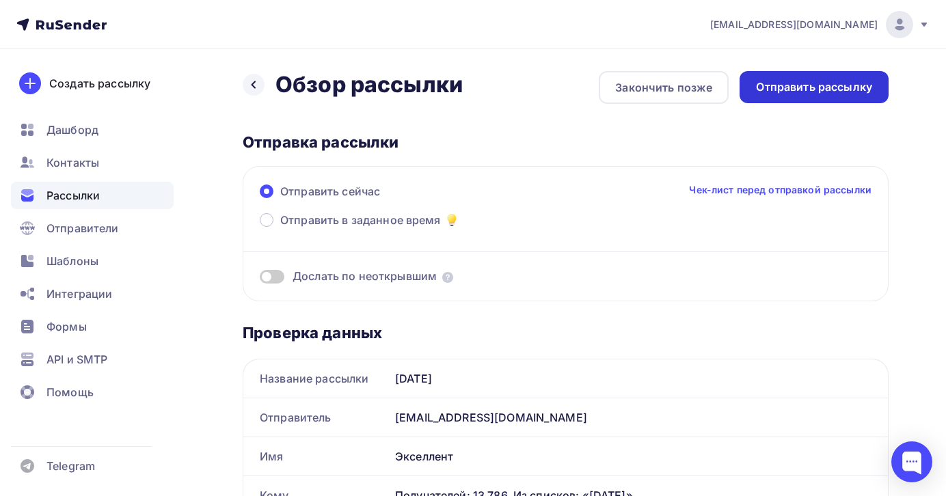
click at [834, 92] on div "Отправить рассылку" at bounding box center [814, 87] width 116 height 16
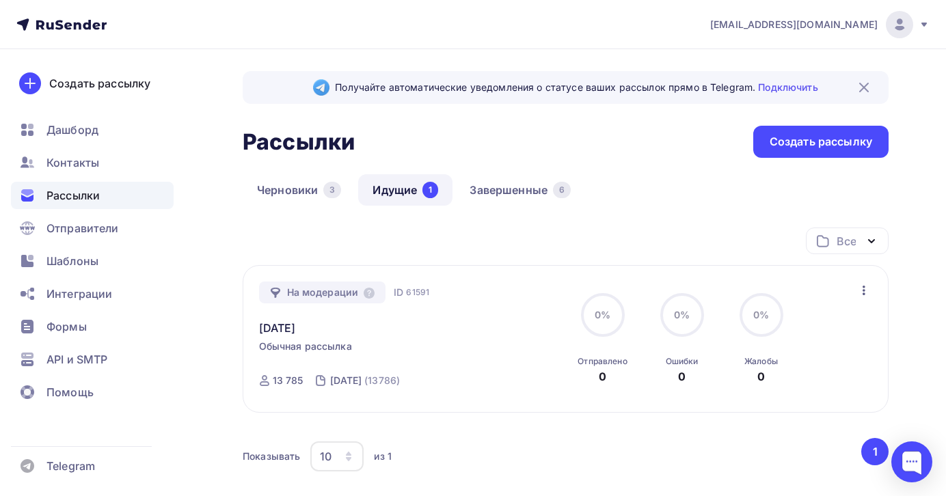
click at [880, 454] on button "1" at bounding box center [874, 451] width 27 height 27
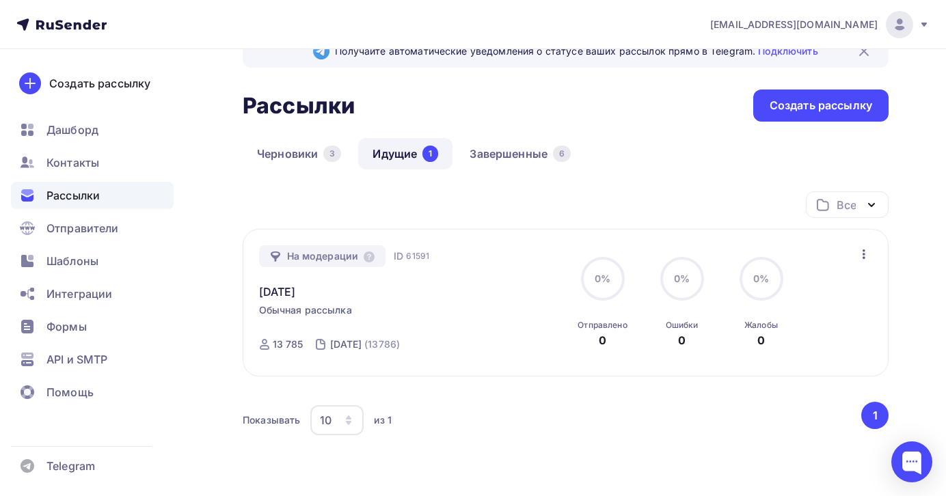
scroll to position [35, 0]
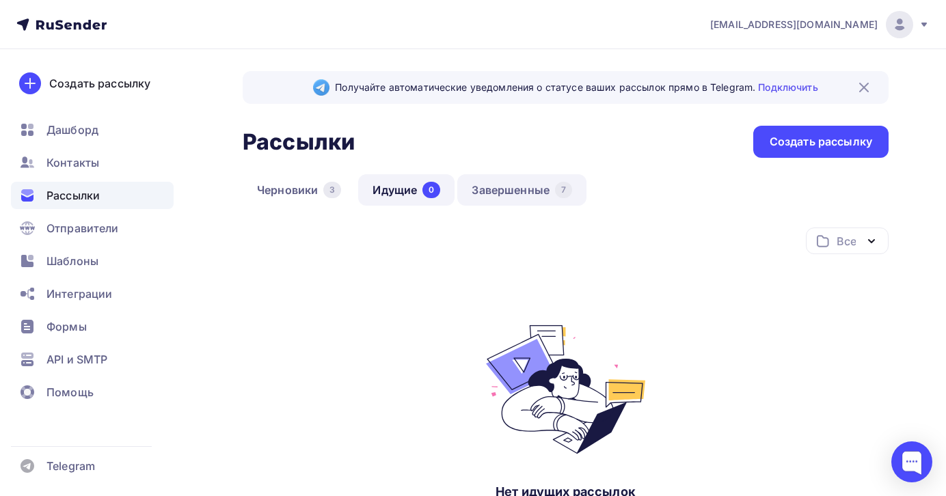
click at [501, 186] on link "Завершенные 7" at bounding box center [521, 189] width 129 height 31
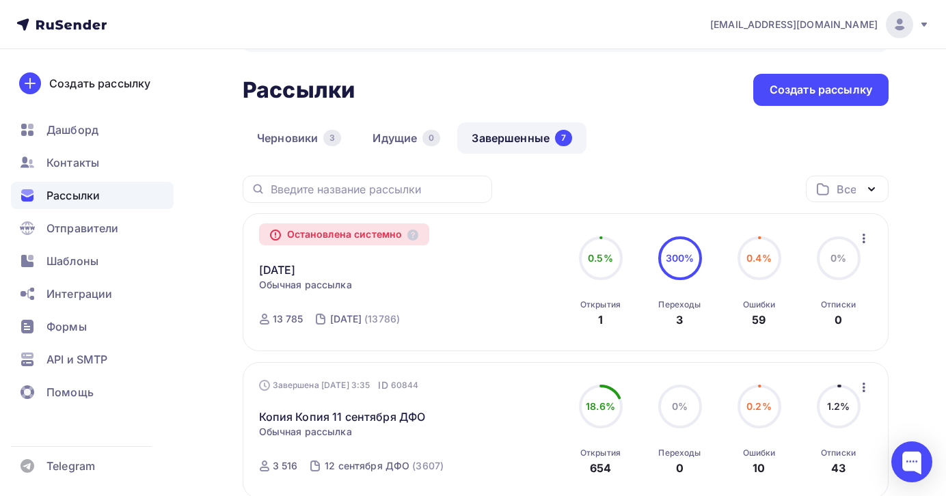
scroll to position [51, 0]
